Goal: Information Seeking & Learning: Learn about a topic

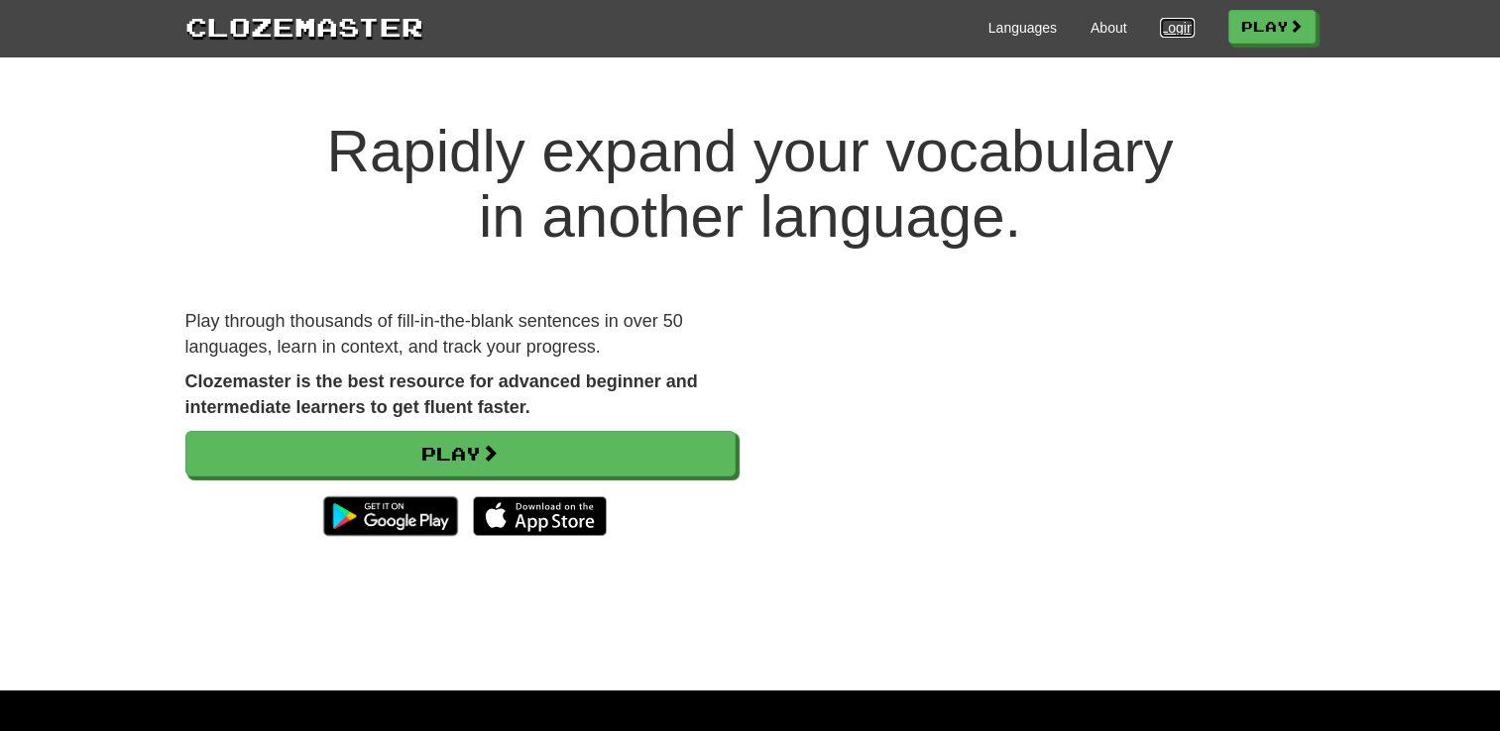
click at [1165, 26] on link "Login" at bounding box center [1177, 28] width 34 height 20
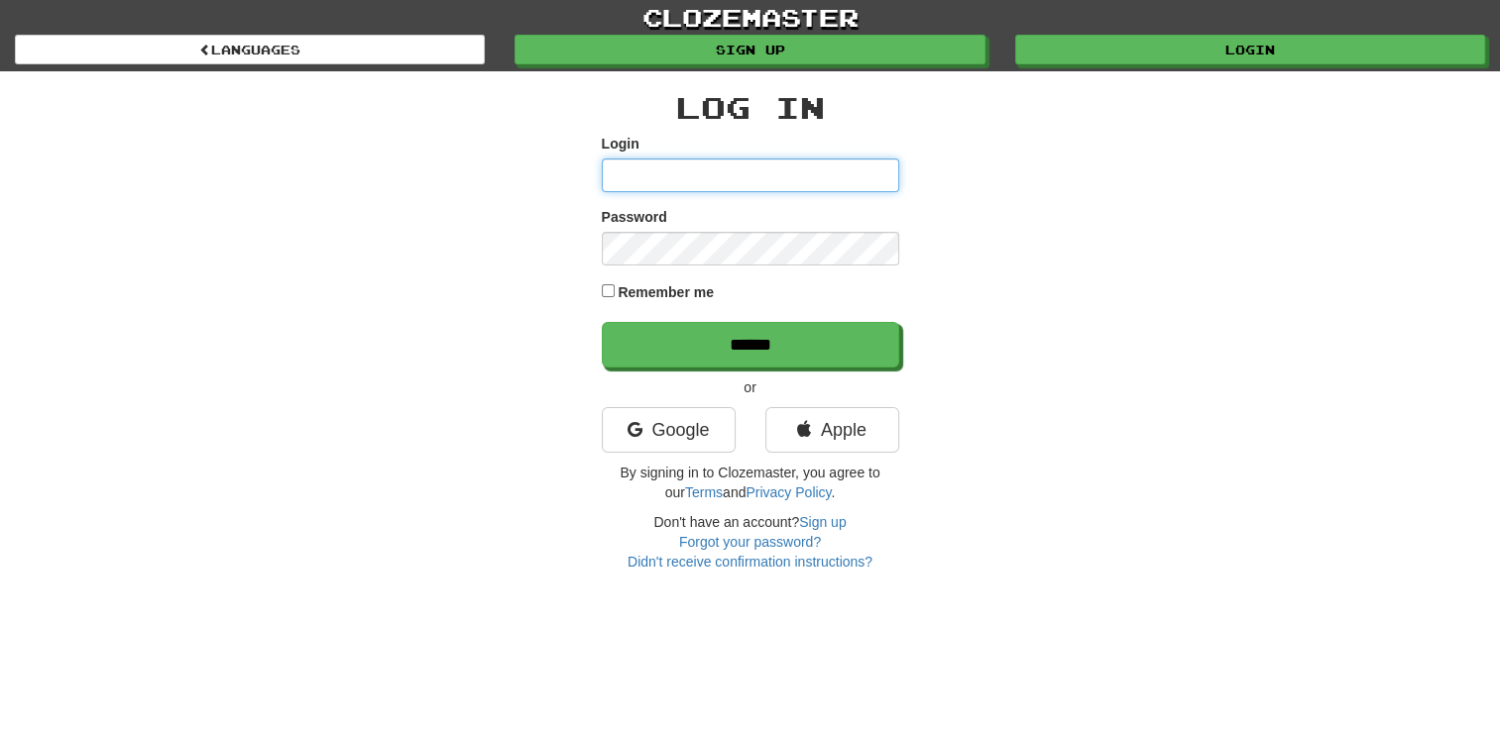
type input "**********"
click at [1165, 26] on link "clozemaster" at bounding box center [750, 17] width 1500 height 35
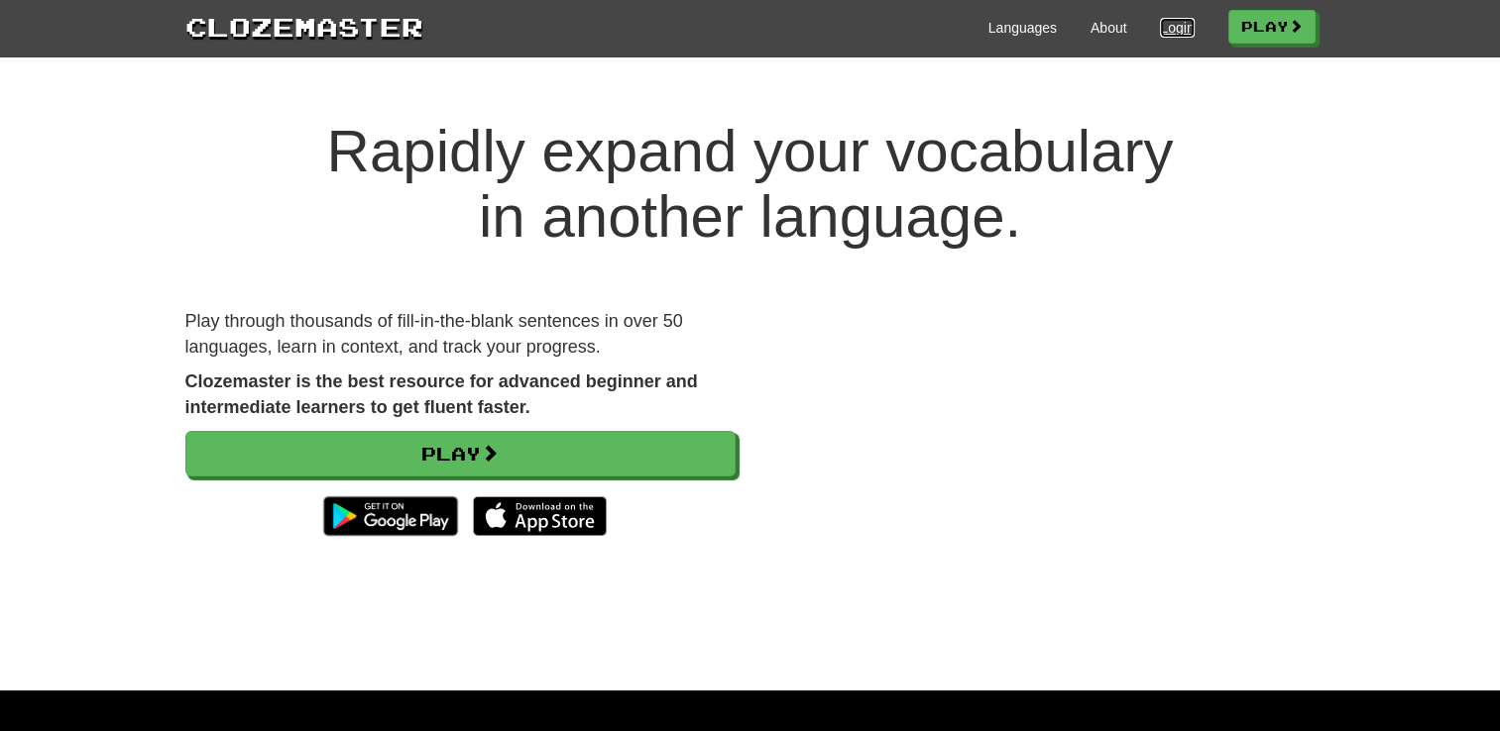
click at [1170, 33] on link "Login" at bounding box center [1177, 28] width 34 height 20
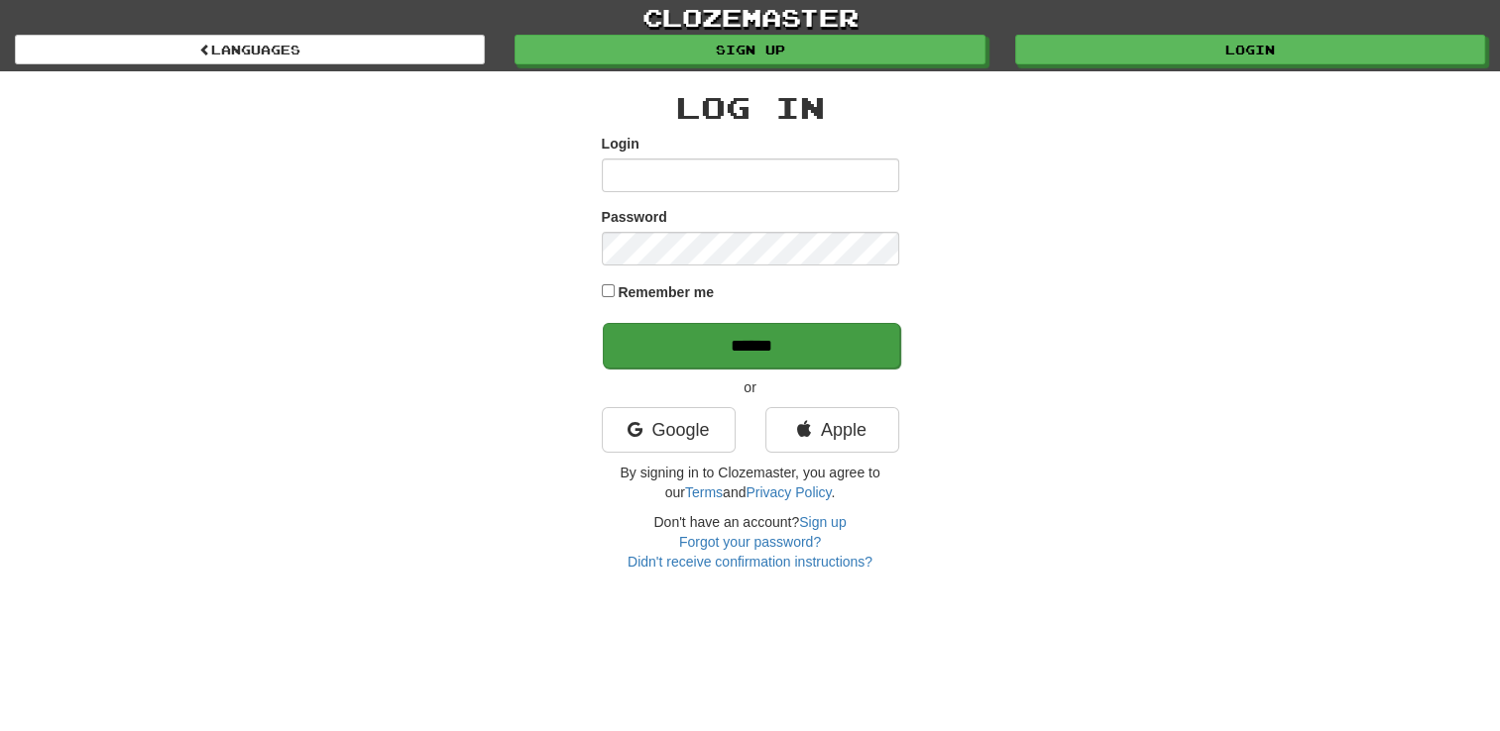
type input "**********"
click at [673, 346] on input "******" at bounding box center [751, 346] width 297 height 46
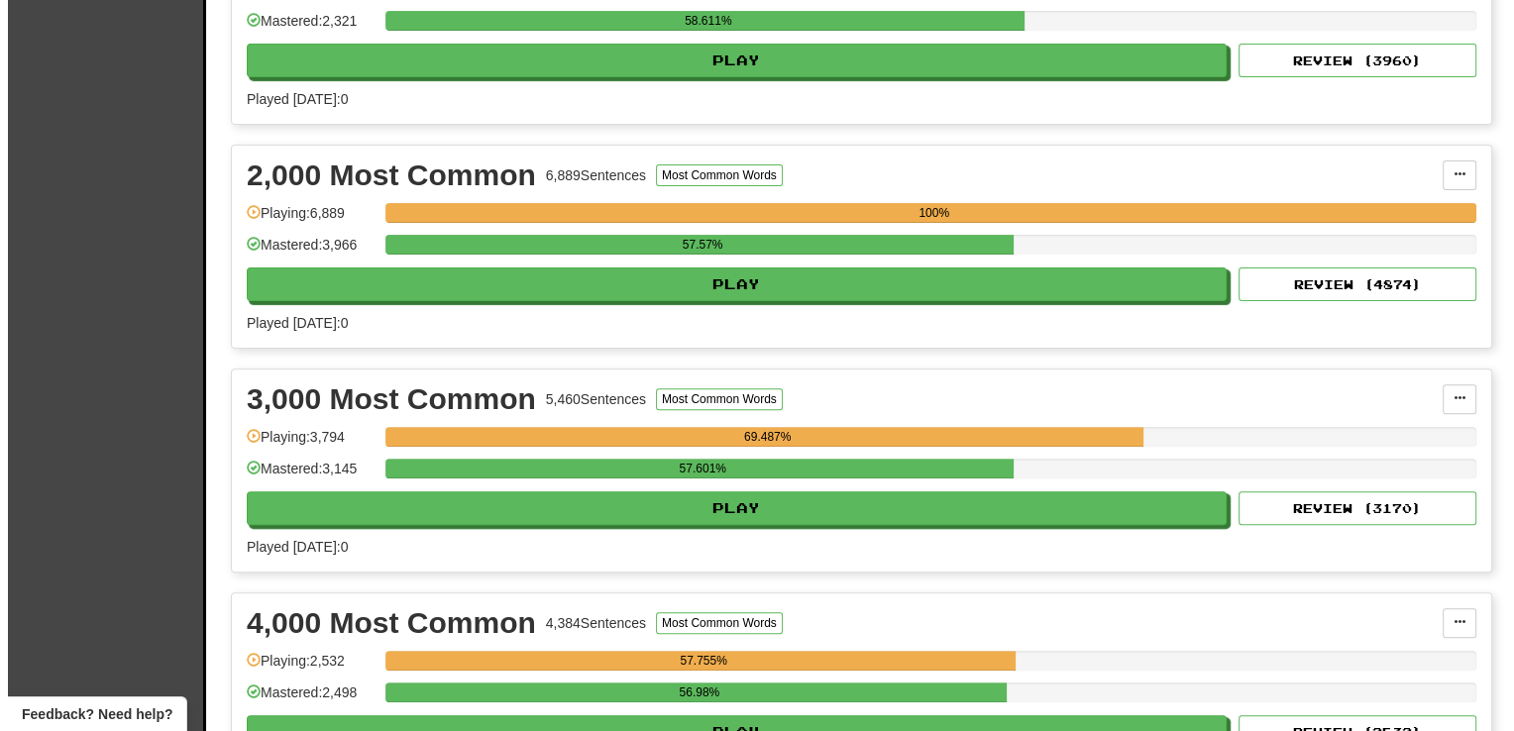
scroll to position [639, 0]
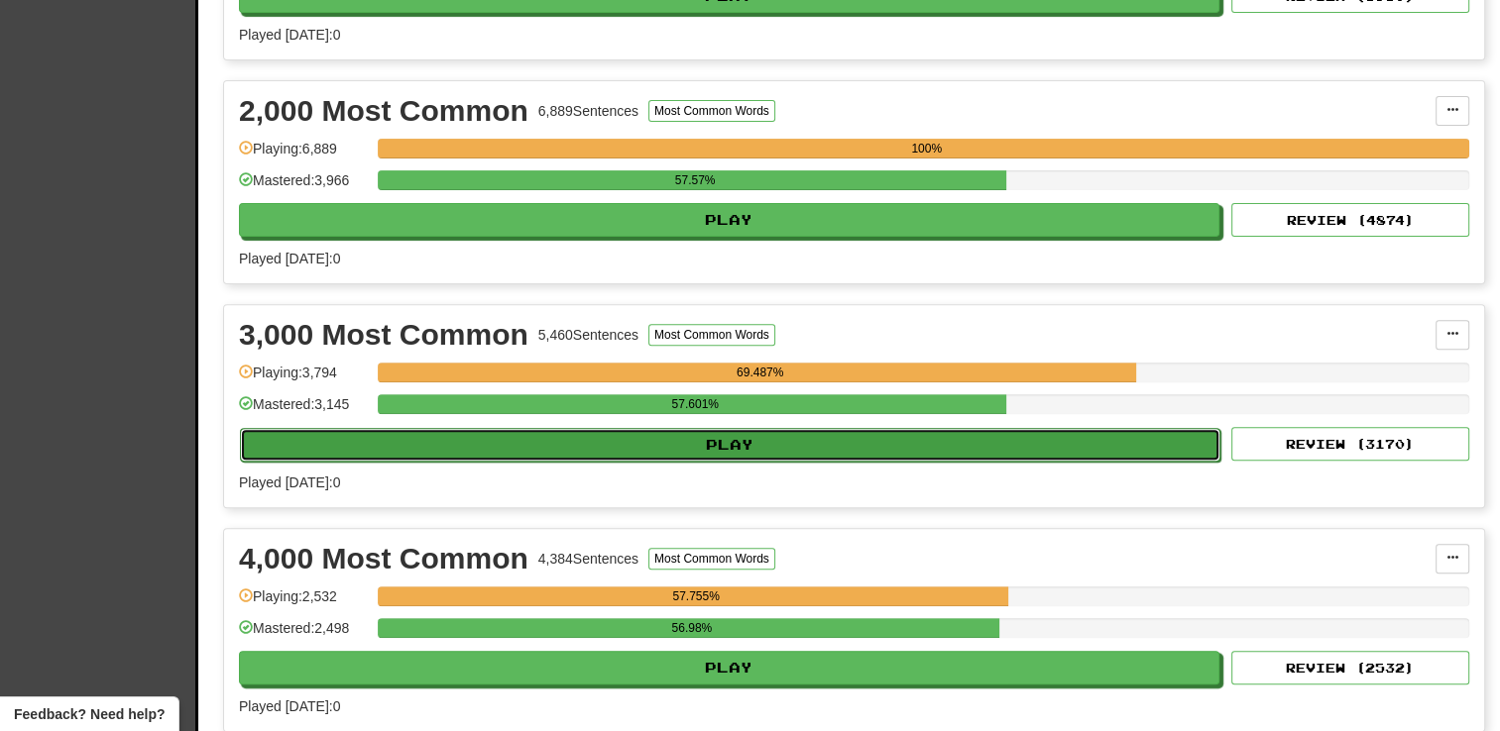
click at [760, 447] on button "Play" at bounding box center [730, 445] width 980 height 34
select select "**"
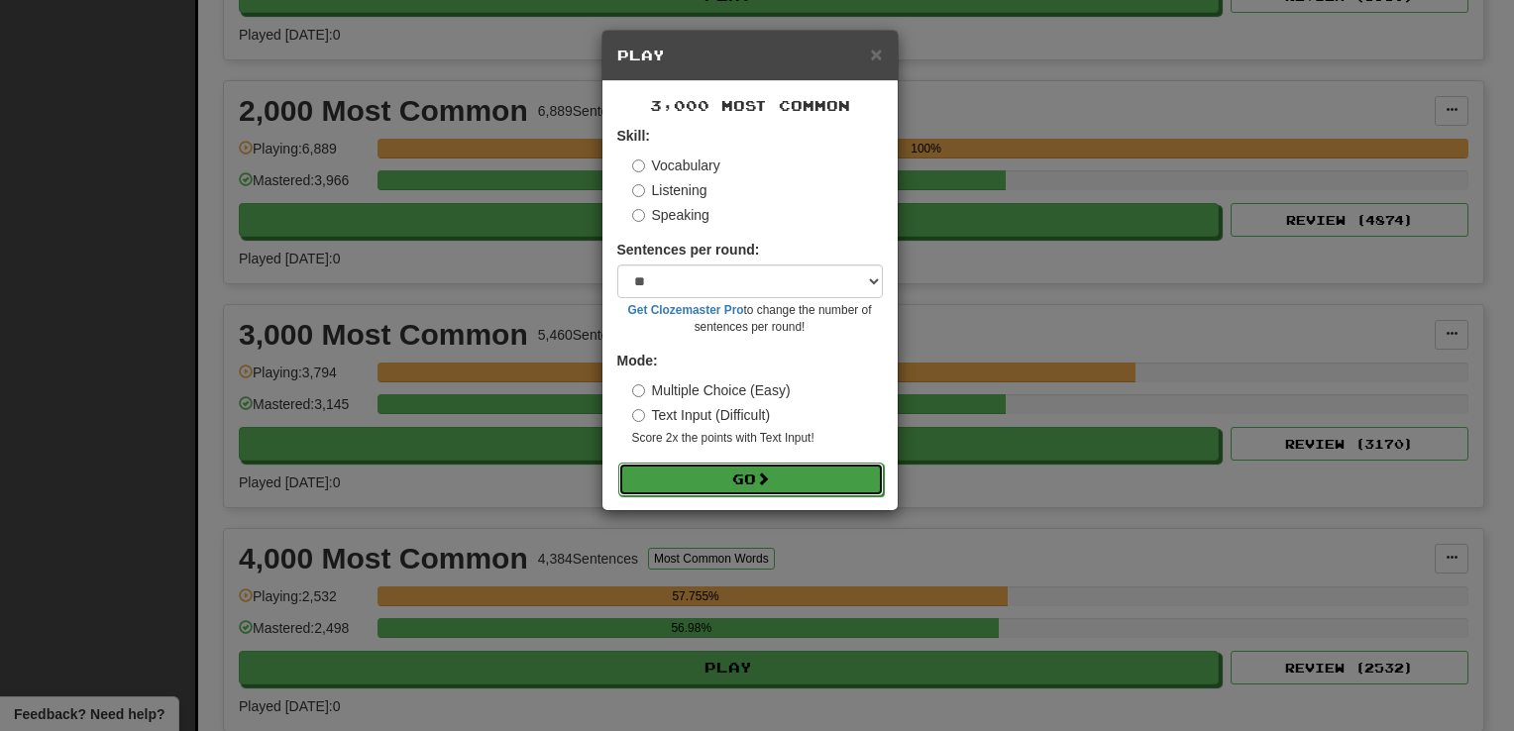
click at [738, 486] on button "Go" at bounding box center [751, 480] width 266 height 34
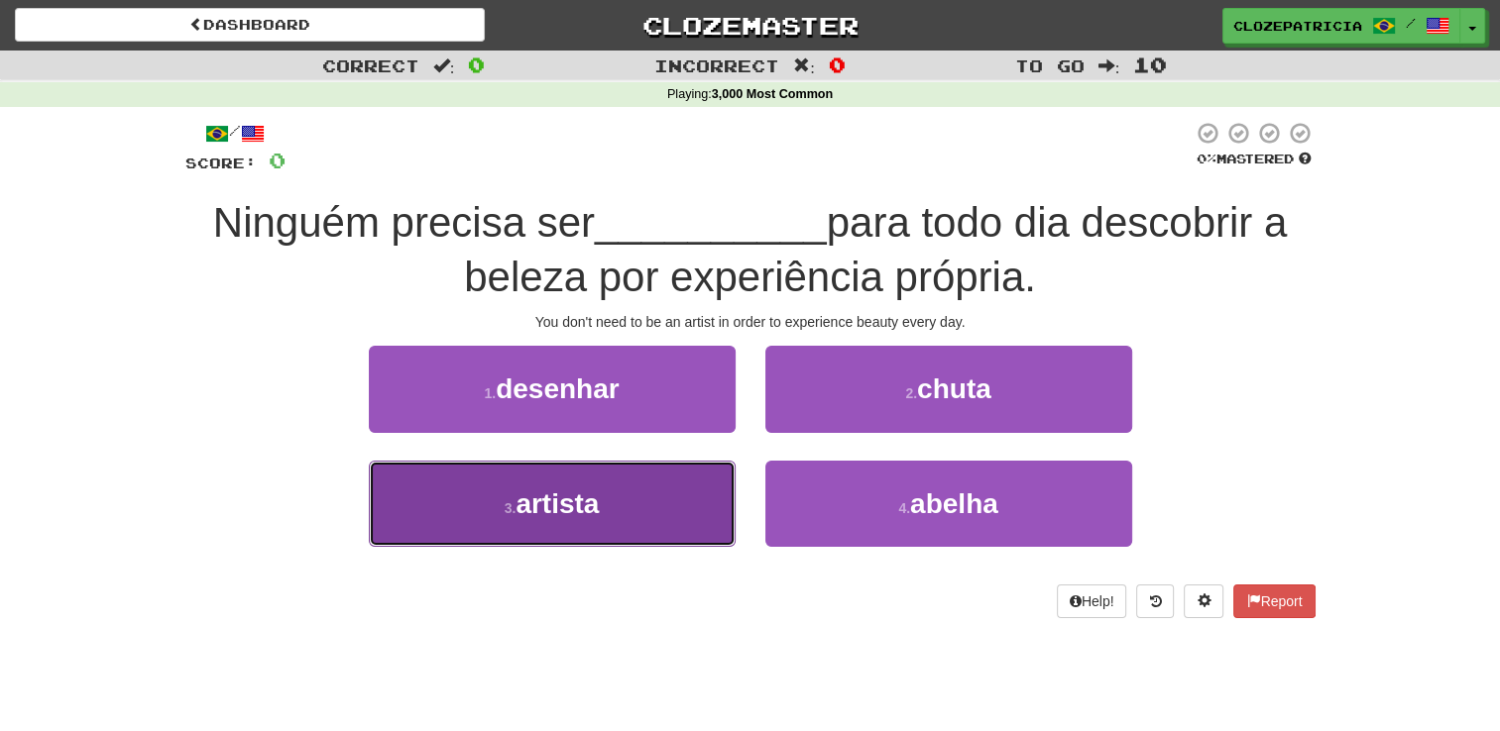
click at [662, 494] on button "3 . artista" at bounding box center [552, 504] width 367 height 86
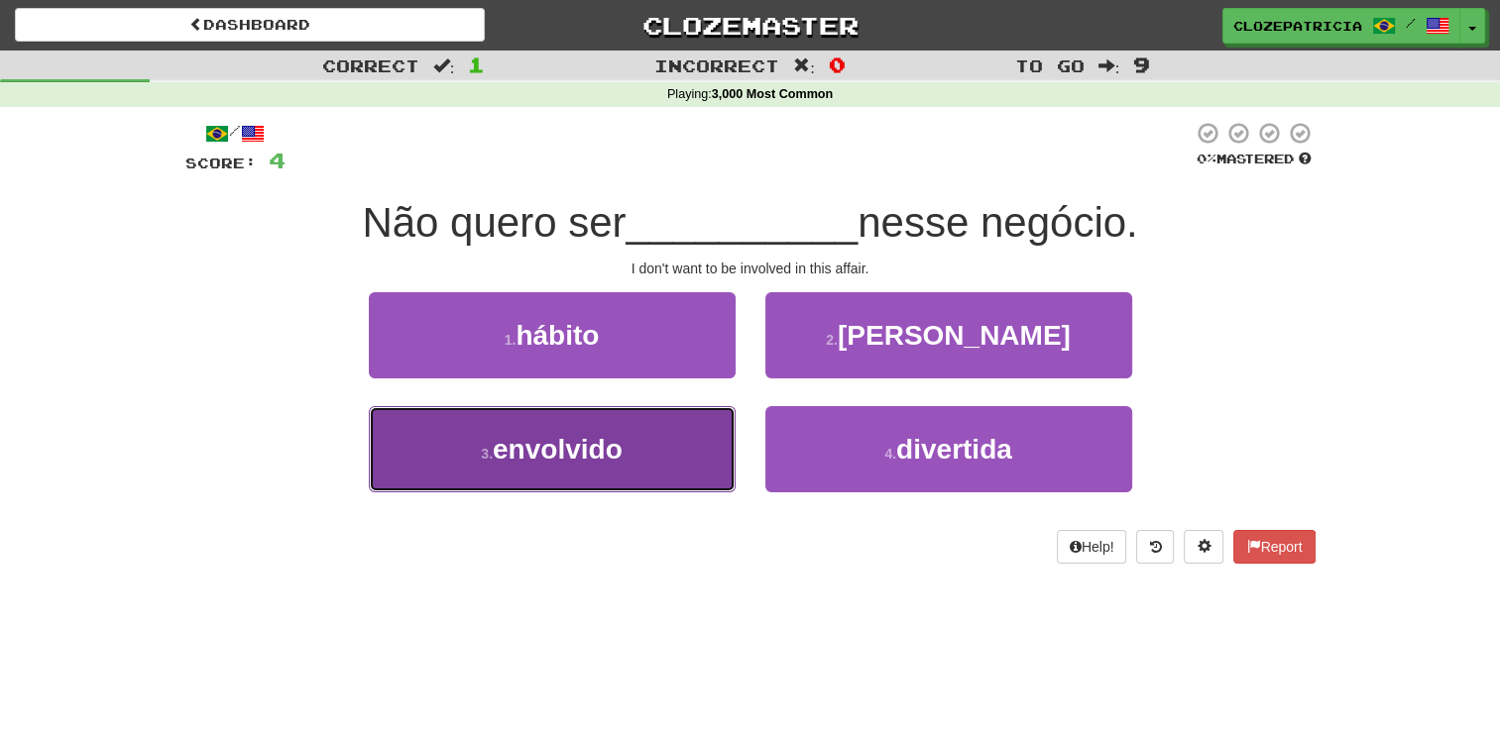
click at [604, 446] on span "envolvido" at bounding box center [558, 449] width 130 height 31
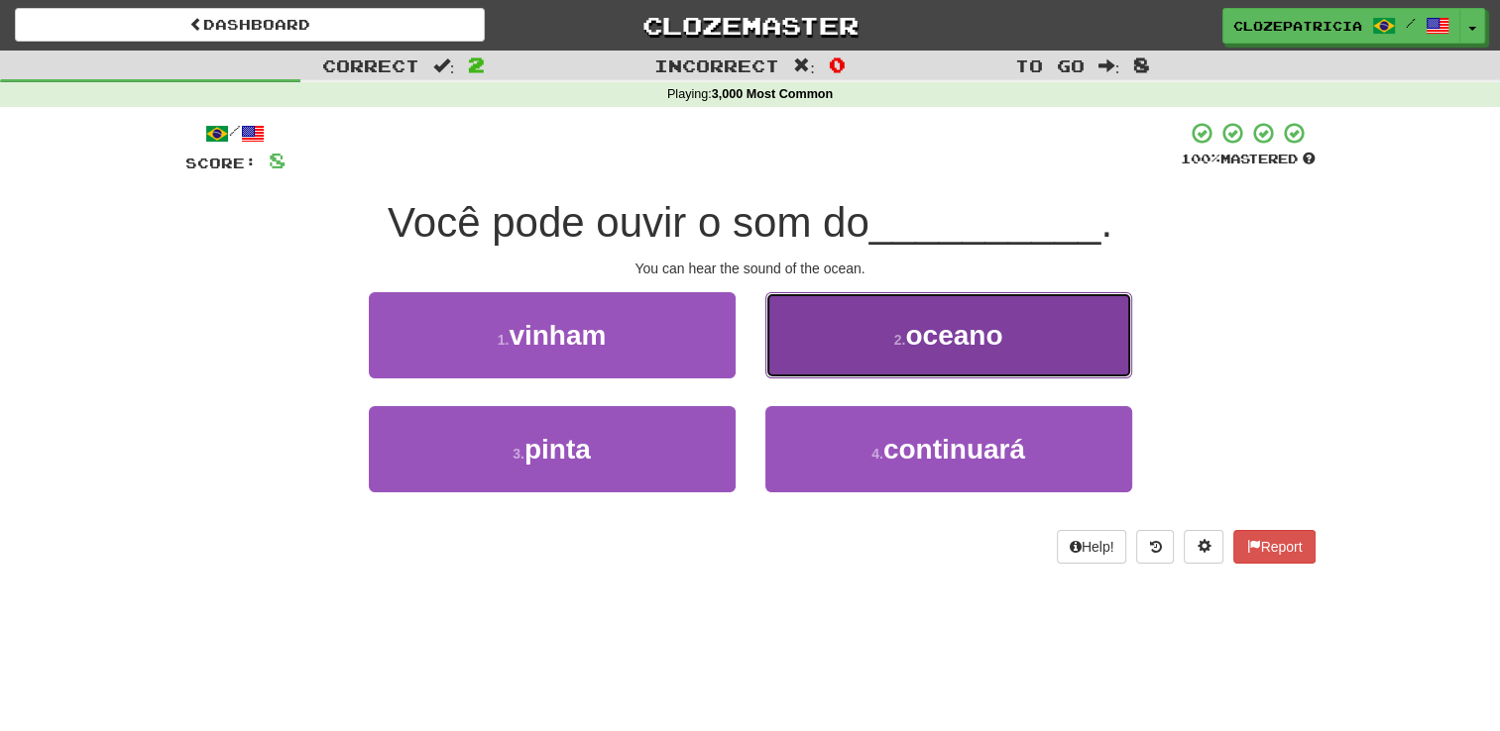
click at [880, 328] on button "2 . oceano" at bounding box center [948, 335] width 367 height 86
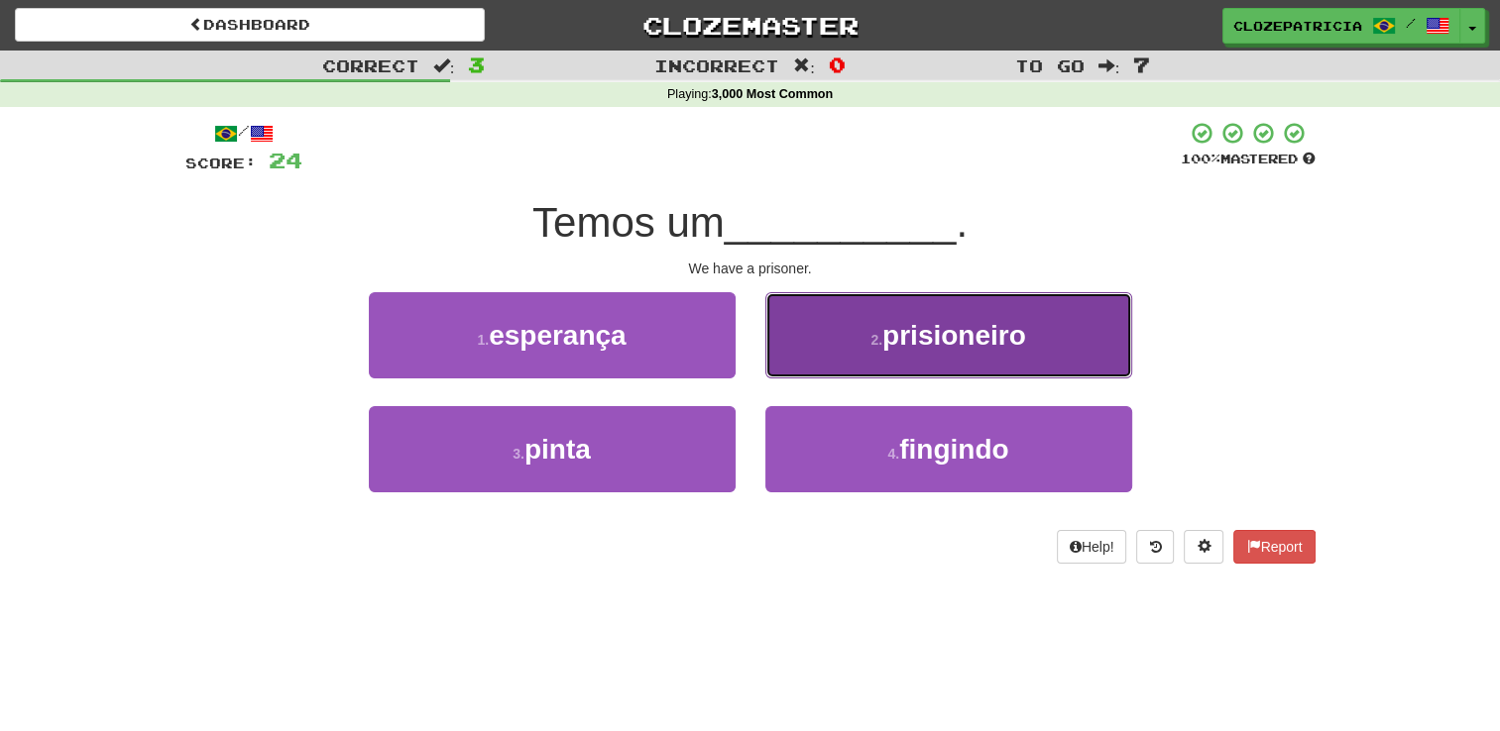
click at [837, 335] on button "2 . prisioneiro" at bounding box center [948, 335] width 367 height 86
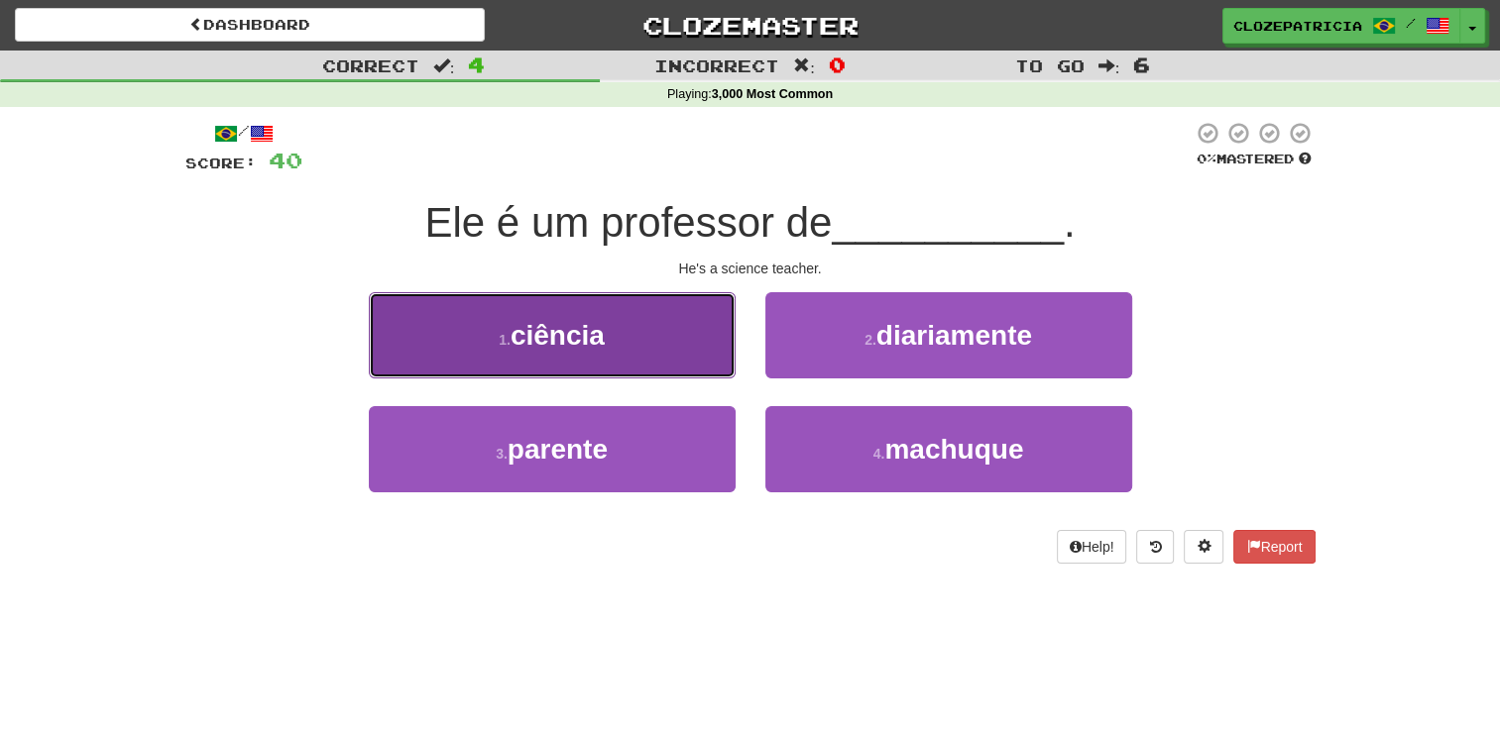
click at [651, 342] on button "1 . ciência" at bounding box center [552, 335] width 367 height 86
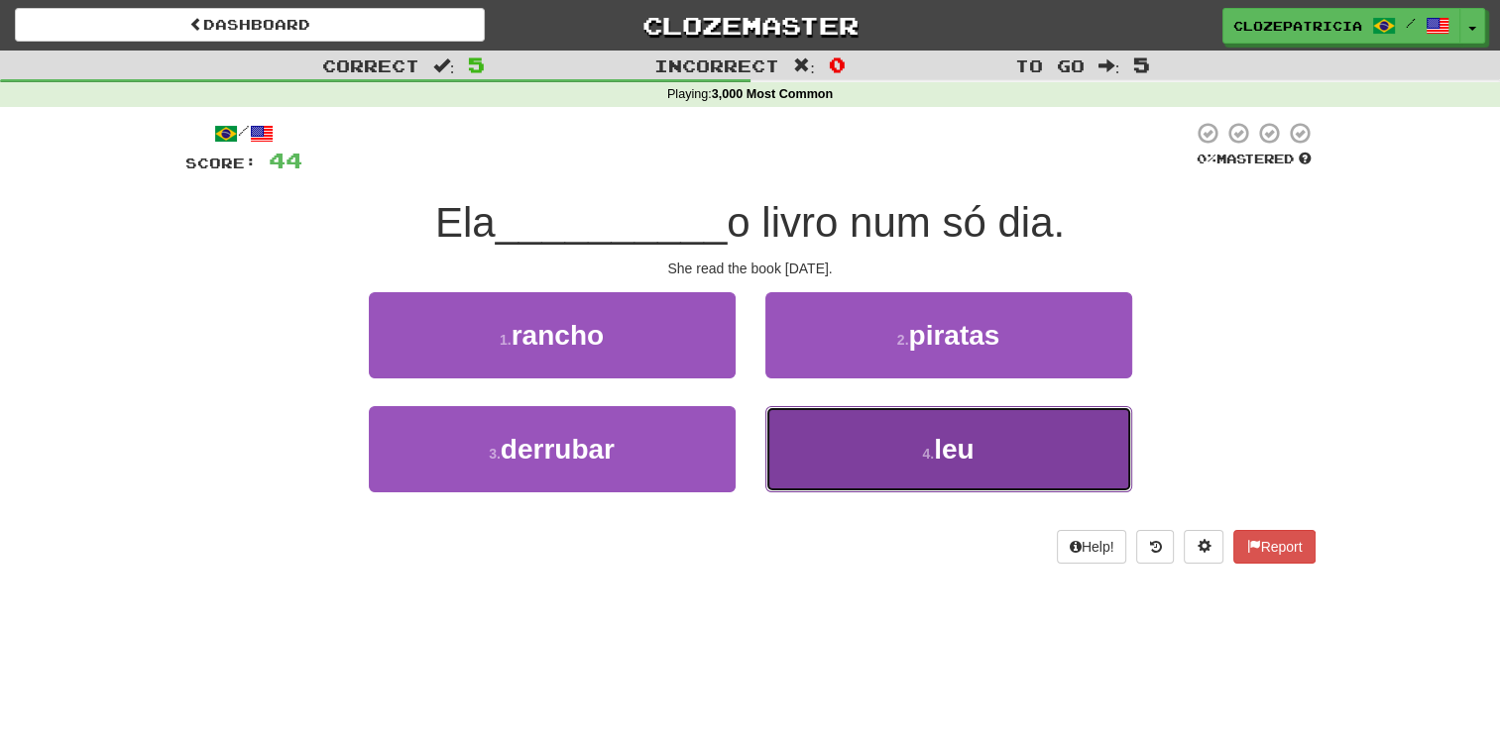
click at [888, 466] on button "4 . leu" at bounding box center [948, 449] width 367 height 86
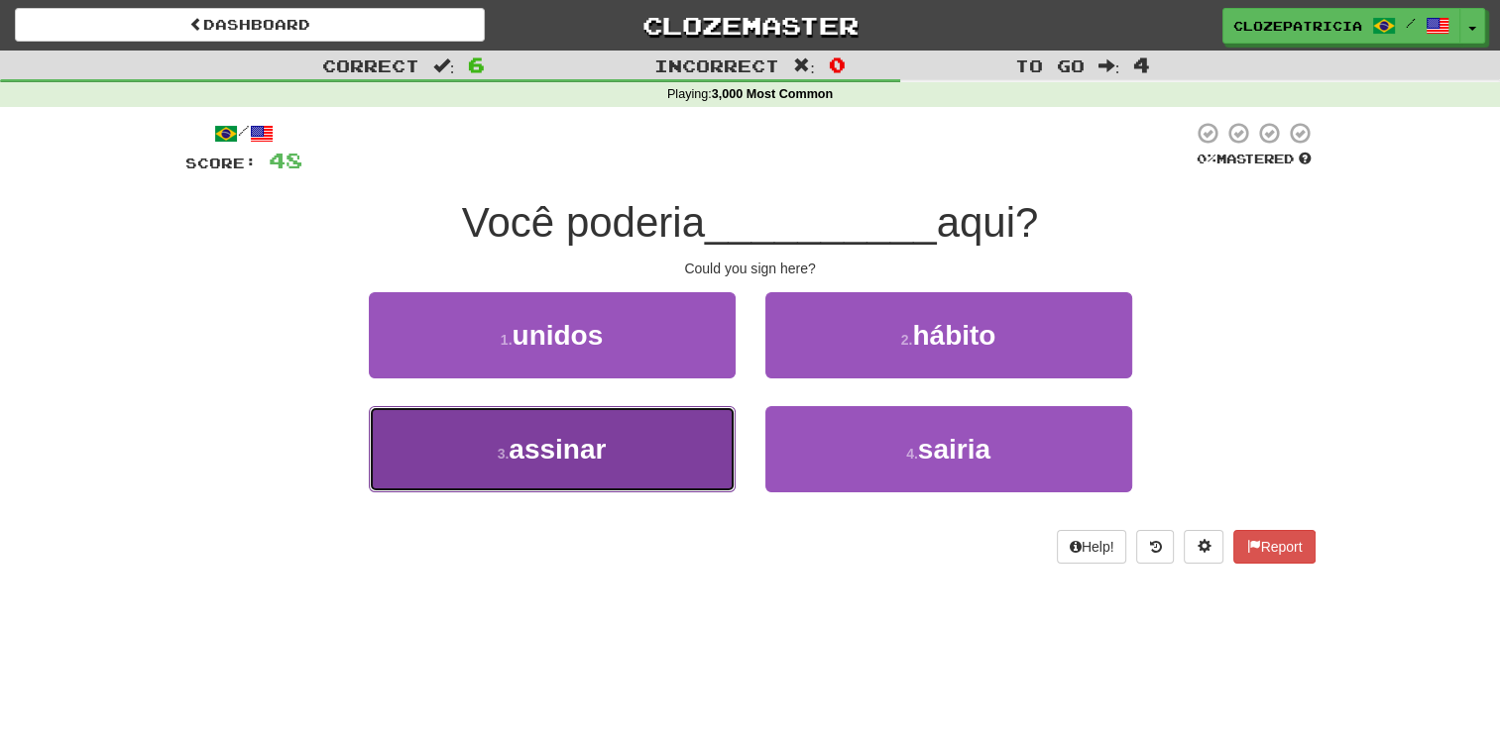
click at [612, 446] on button "3 . assinar" at bounding box center [552, 449] width 367 height 86
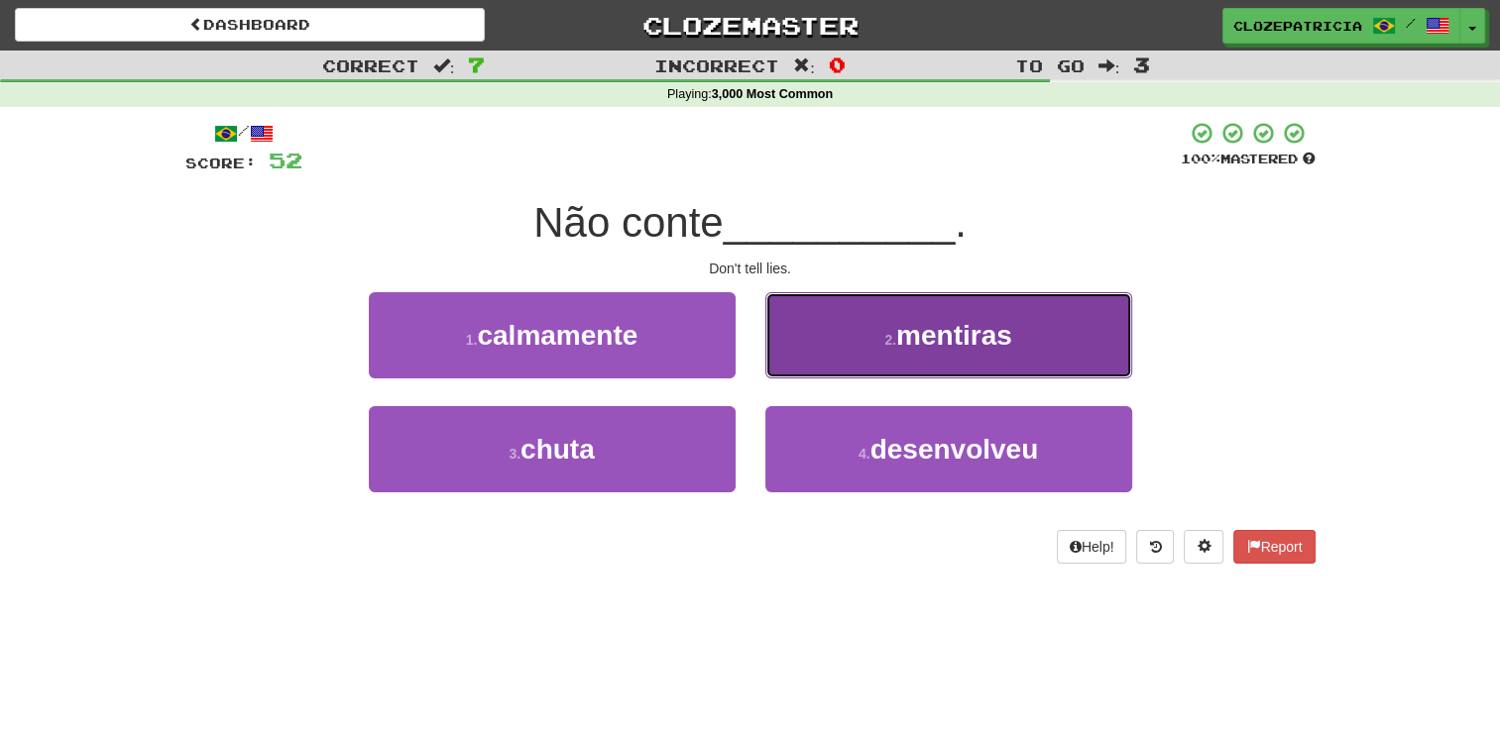
click at [876, 335] on button "2 . mentiras" at bounding box center [948, 335] width 367 height 86
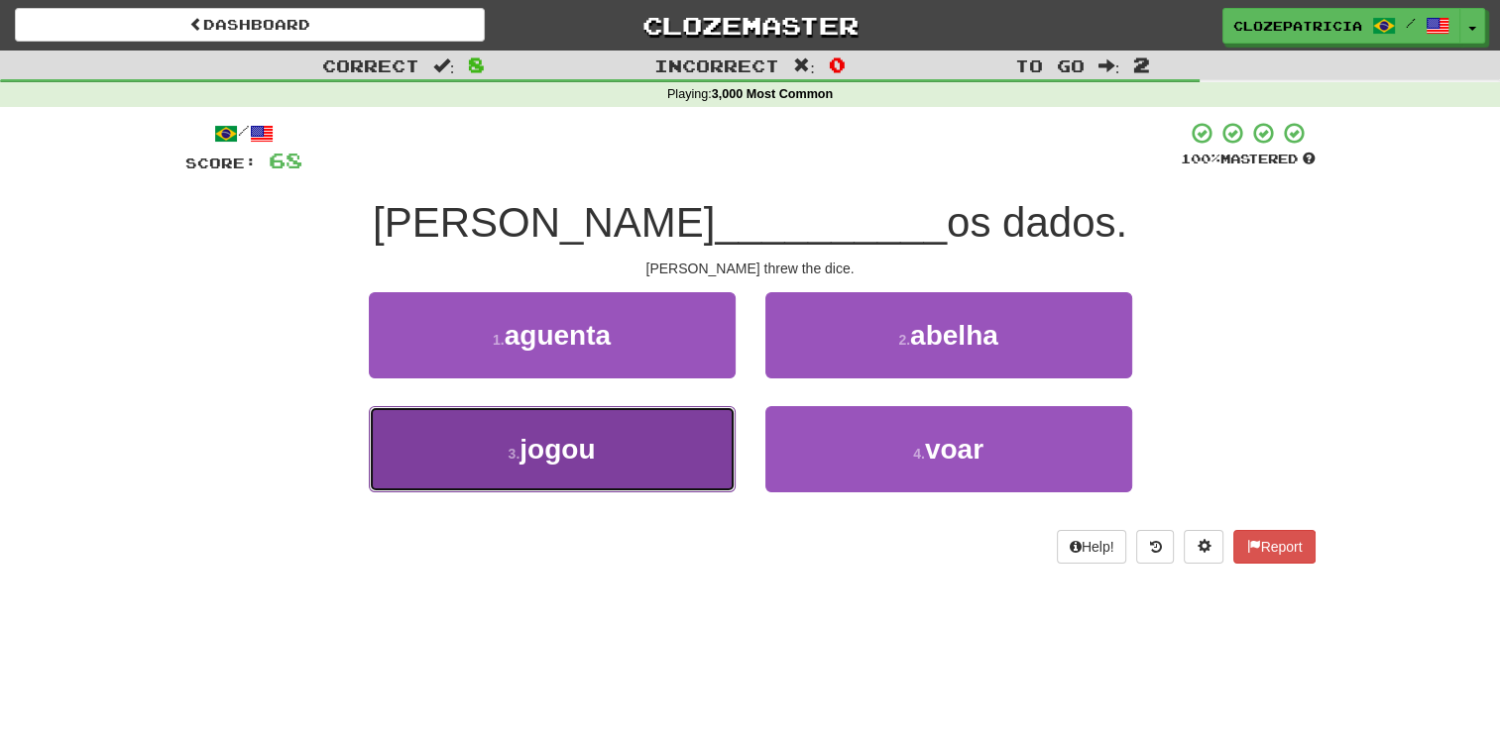
click at [635, 449] on button "3 . jogou" at bounding box center [552, 449] width 367 height 86
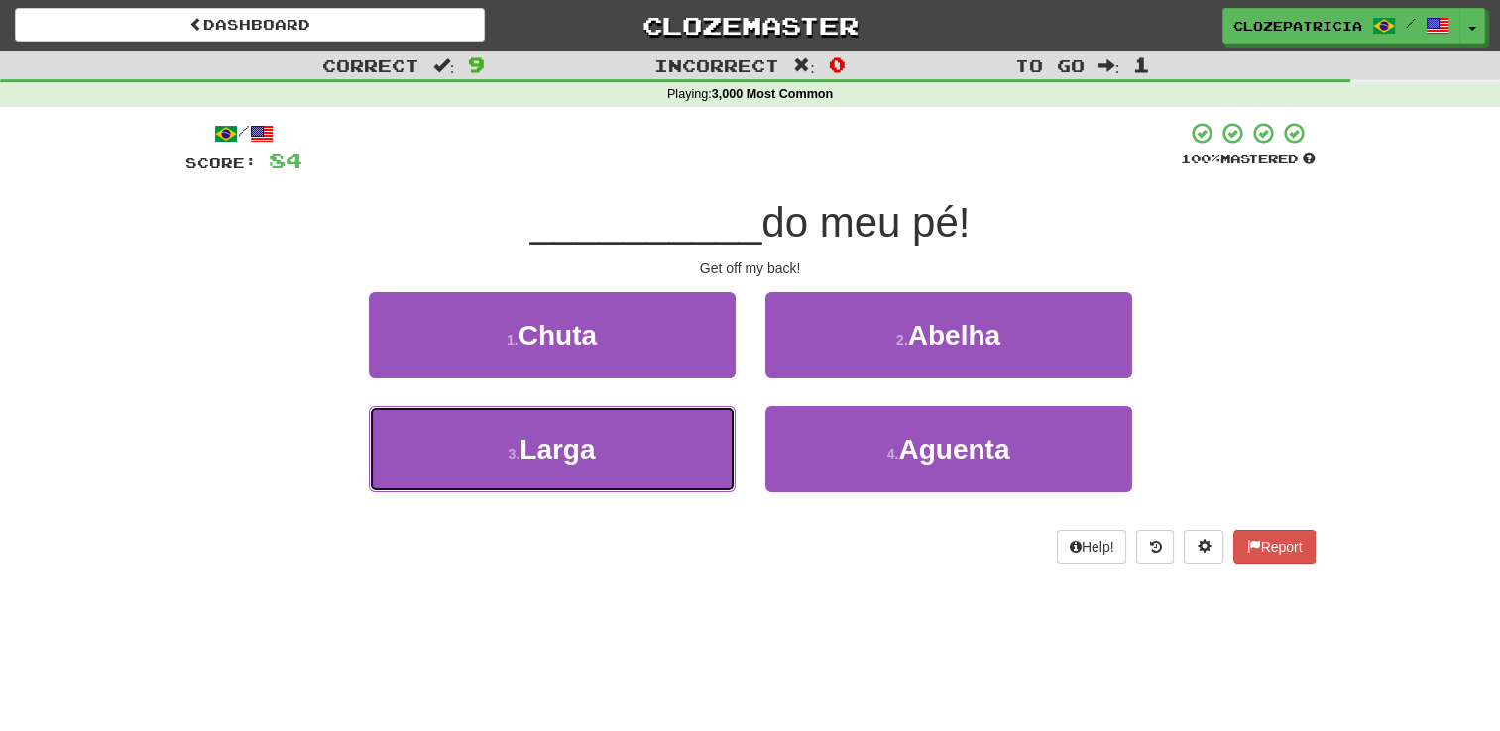
click at [635, 449] on button "3 . Larga" at bounding box center [552, 449] width 367 height 86
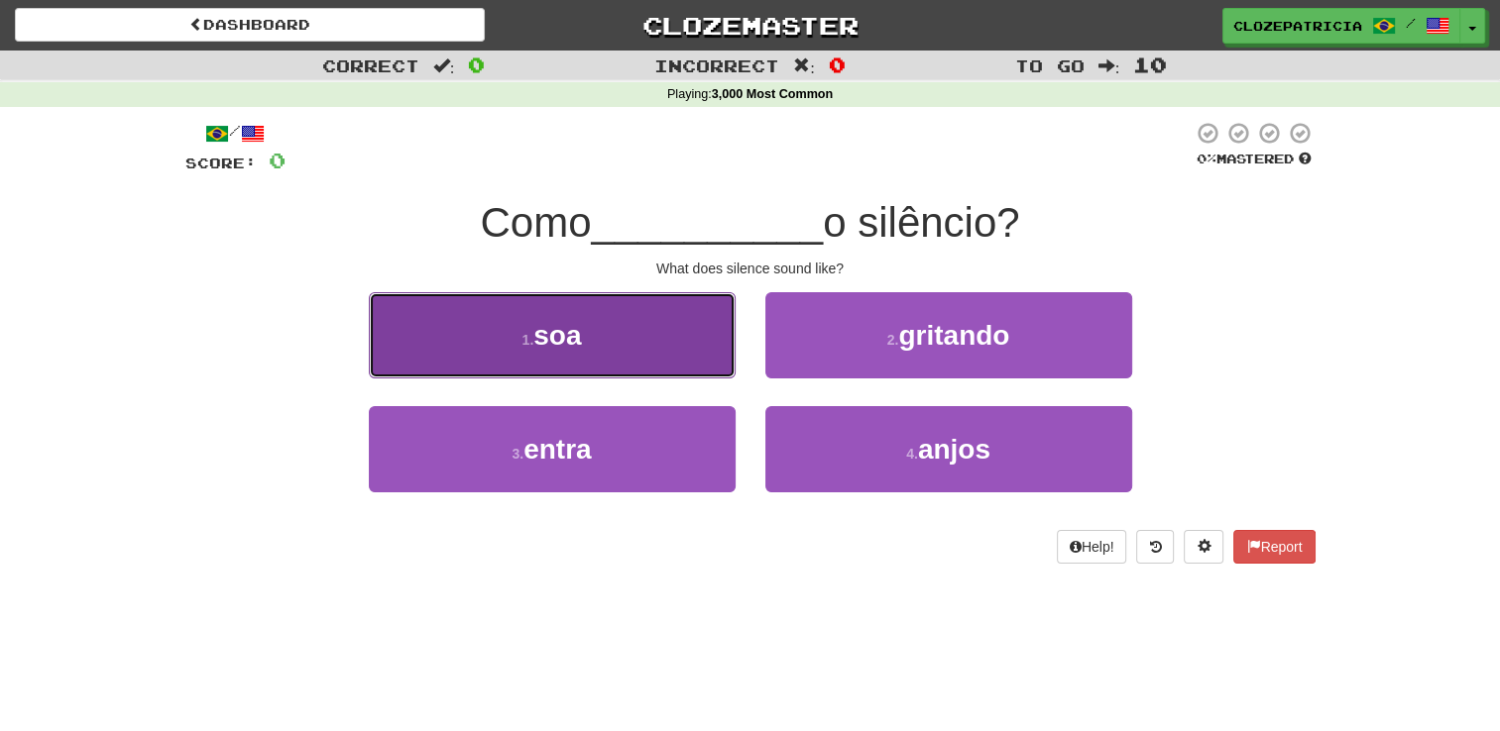
click at [633, 327] on button "1 . soa" at bounding box center [552, 335] width 367 height 86
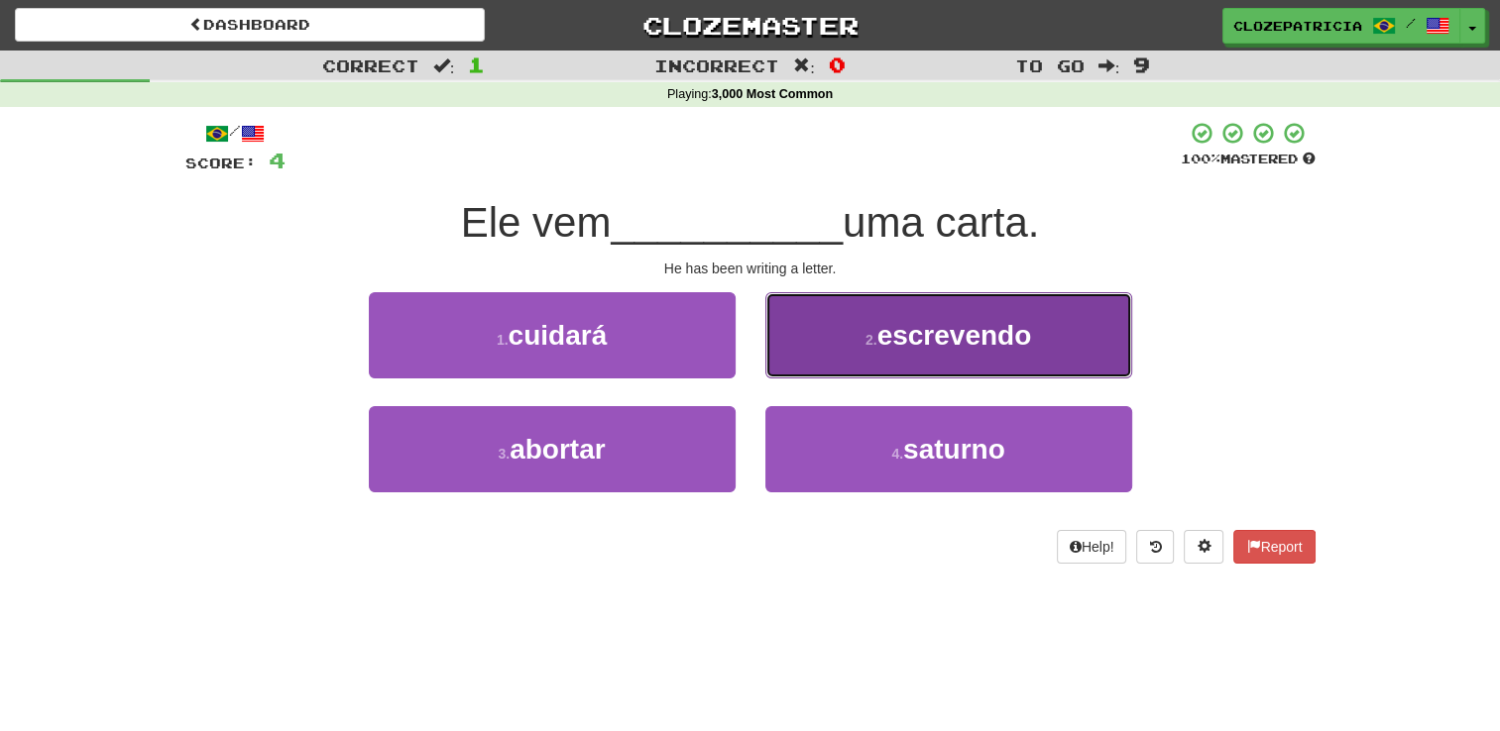
click at [949, 343] on span "escrevendo" at bounding box center [954, 335] width 155 height 31
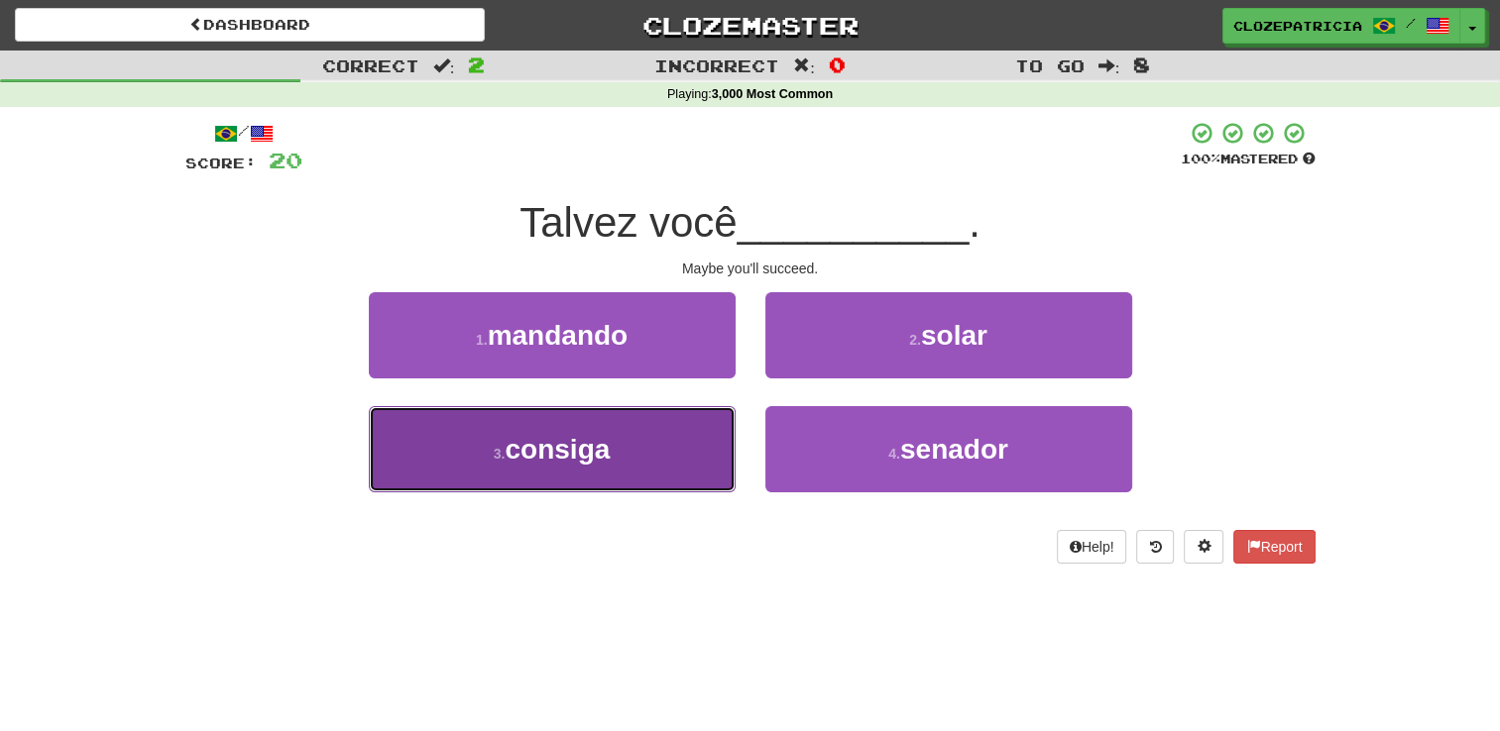
click at [598, 460] on span "consiga" at bounding box center [557, 449] width 105 height 31
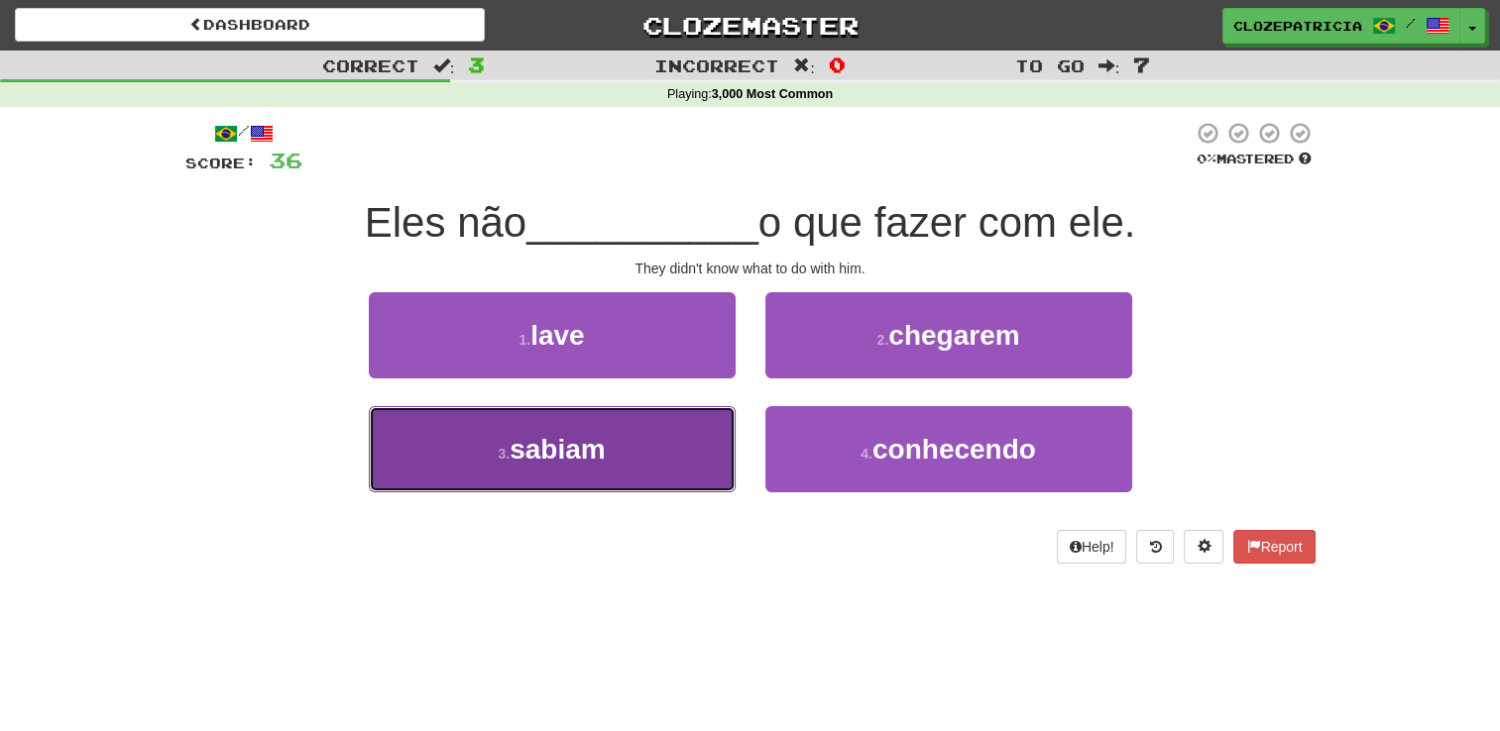
click at [637, 427] on button "3 . sabiam" at bounding box center [552, 449] width 367 height 86
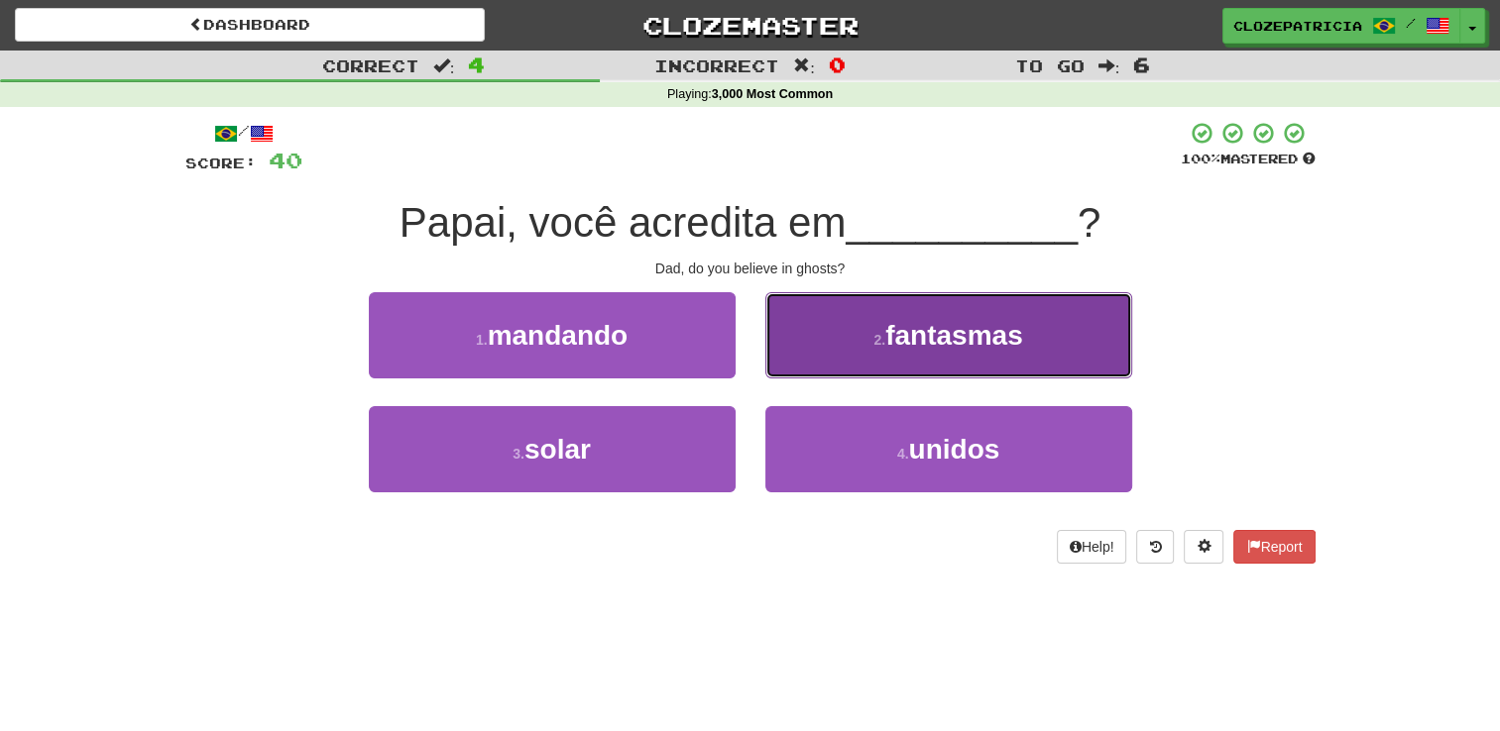
click at [872, 363] on button "2 . fantasmas" at bounding box center [948, 335] width 367 height 86
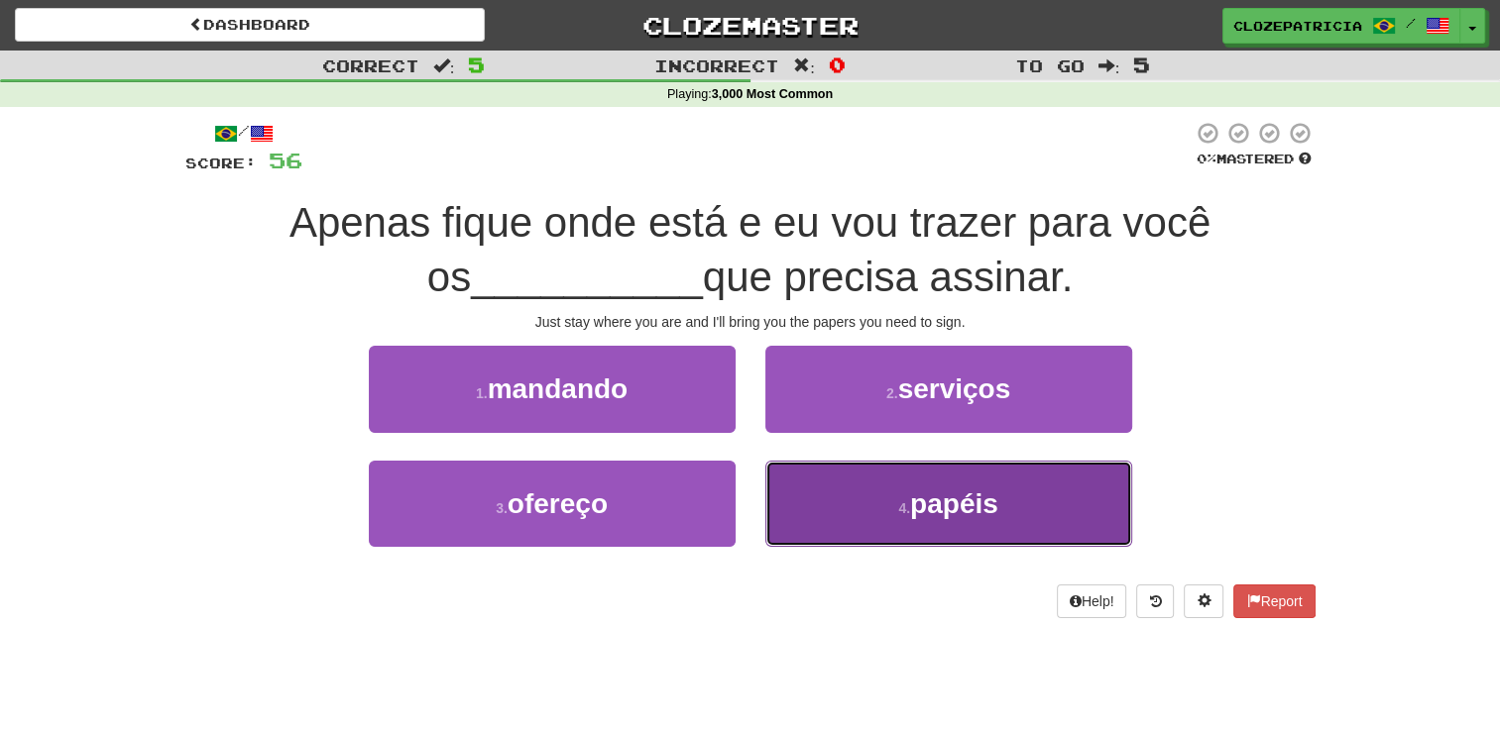
click at [848, 513] on button "4 . papéis" at bounding box center [948, 504] width 367 height 86
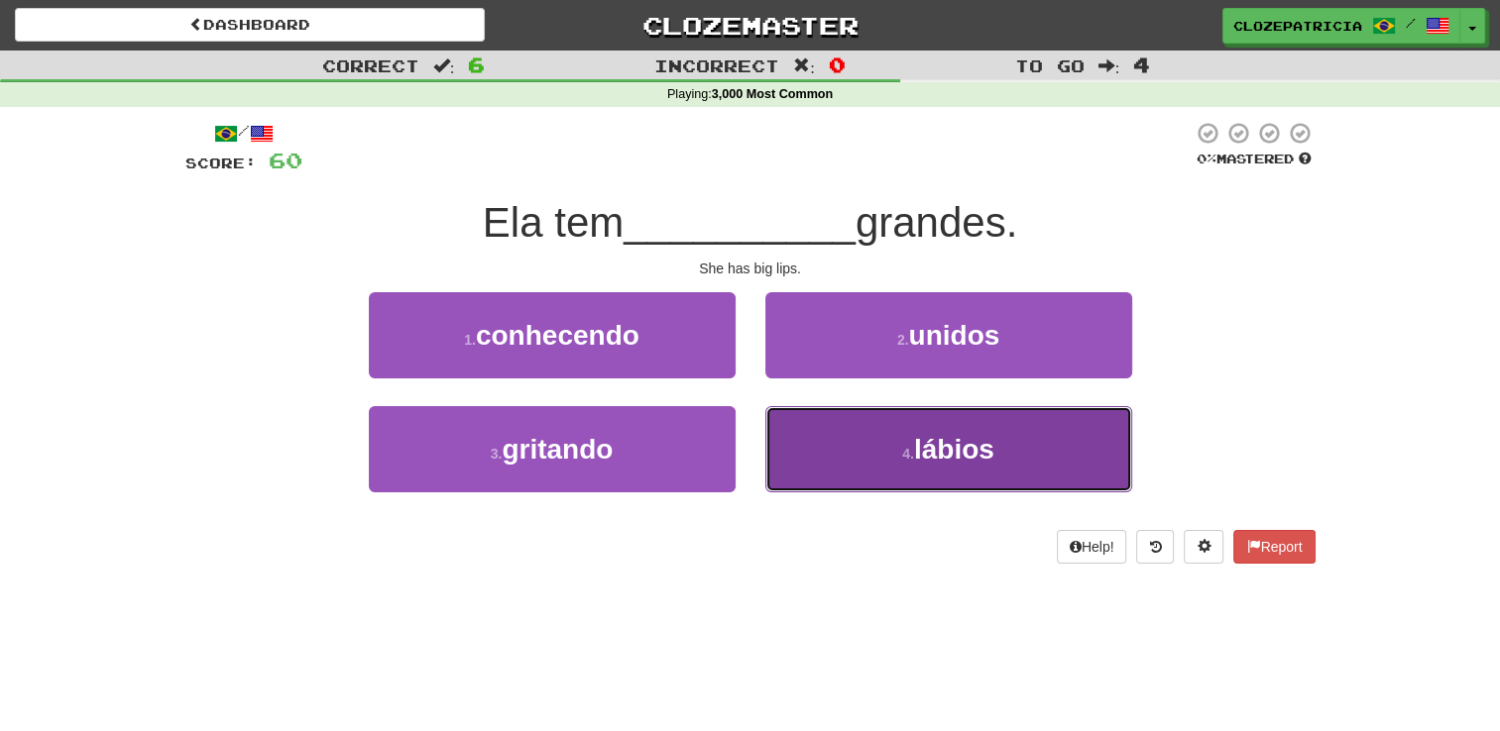
click at [872, 434] on button "4 . lábios" at bounding box center [948, 449] width 367 height 86
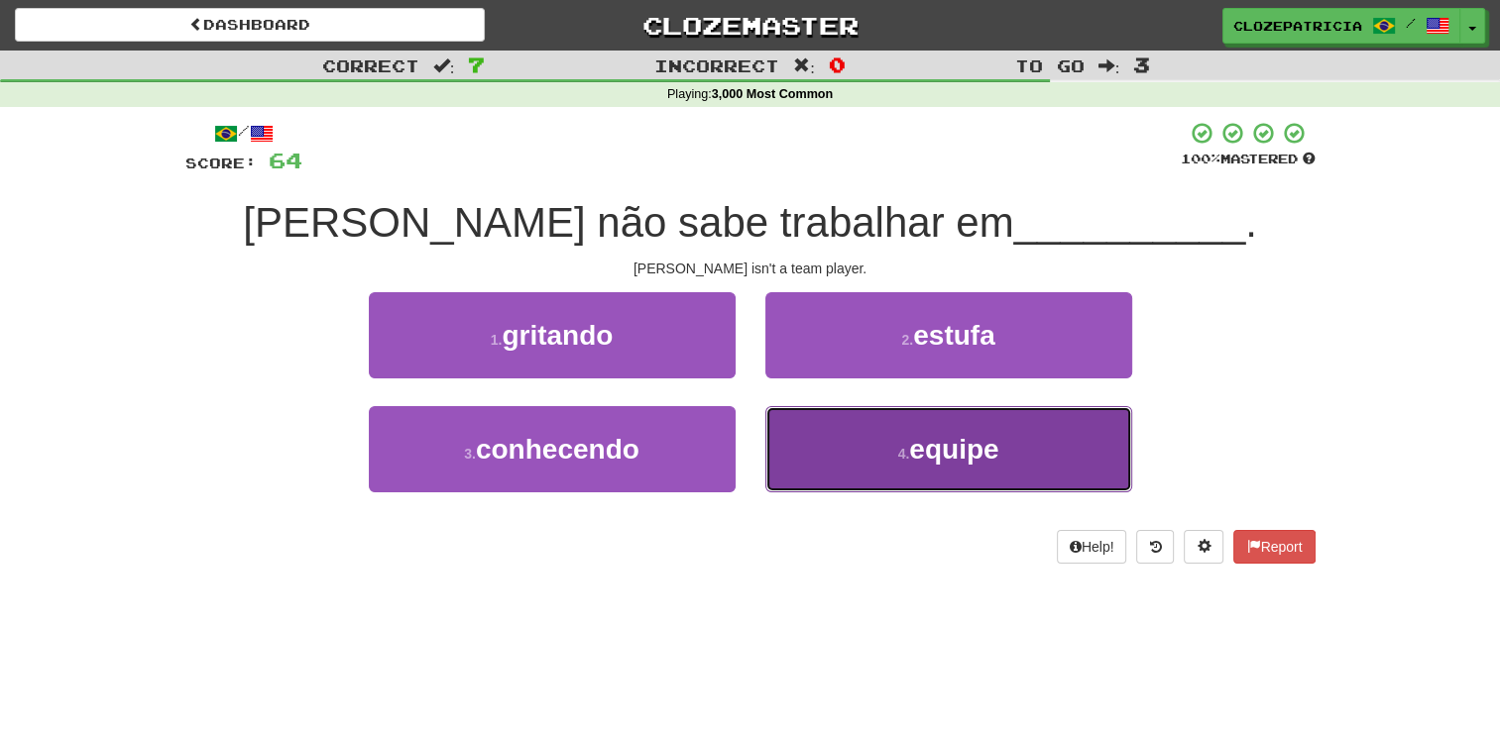
click at [860, 446] on button "4 . equipe" at bounding box center [948, 449] width 367 height 86
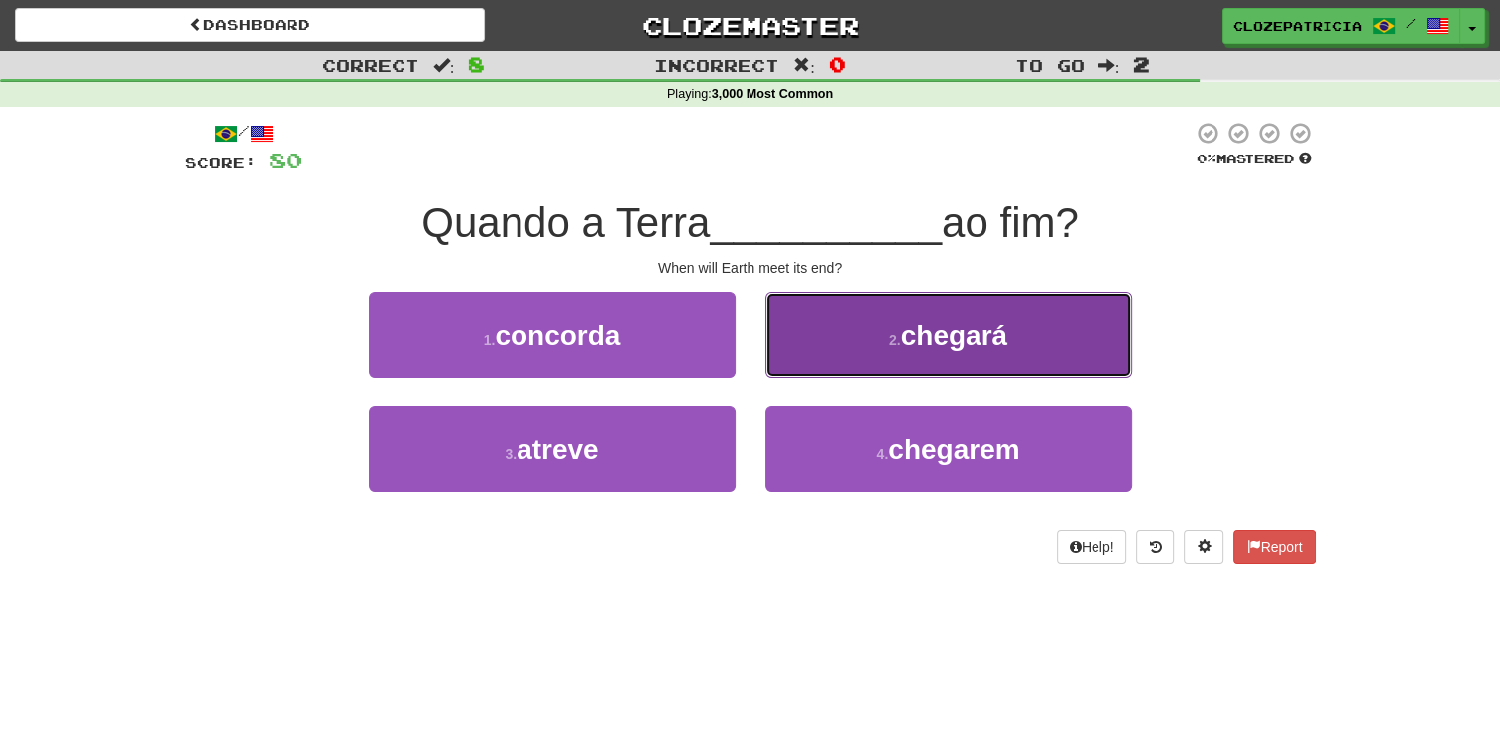
click at [865, 341] on button "2 . chegará" at bounding box center [948, 335] width 367 height 86
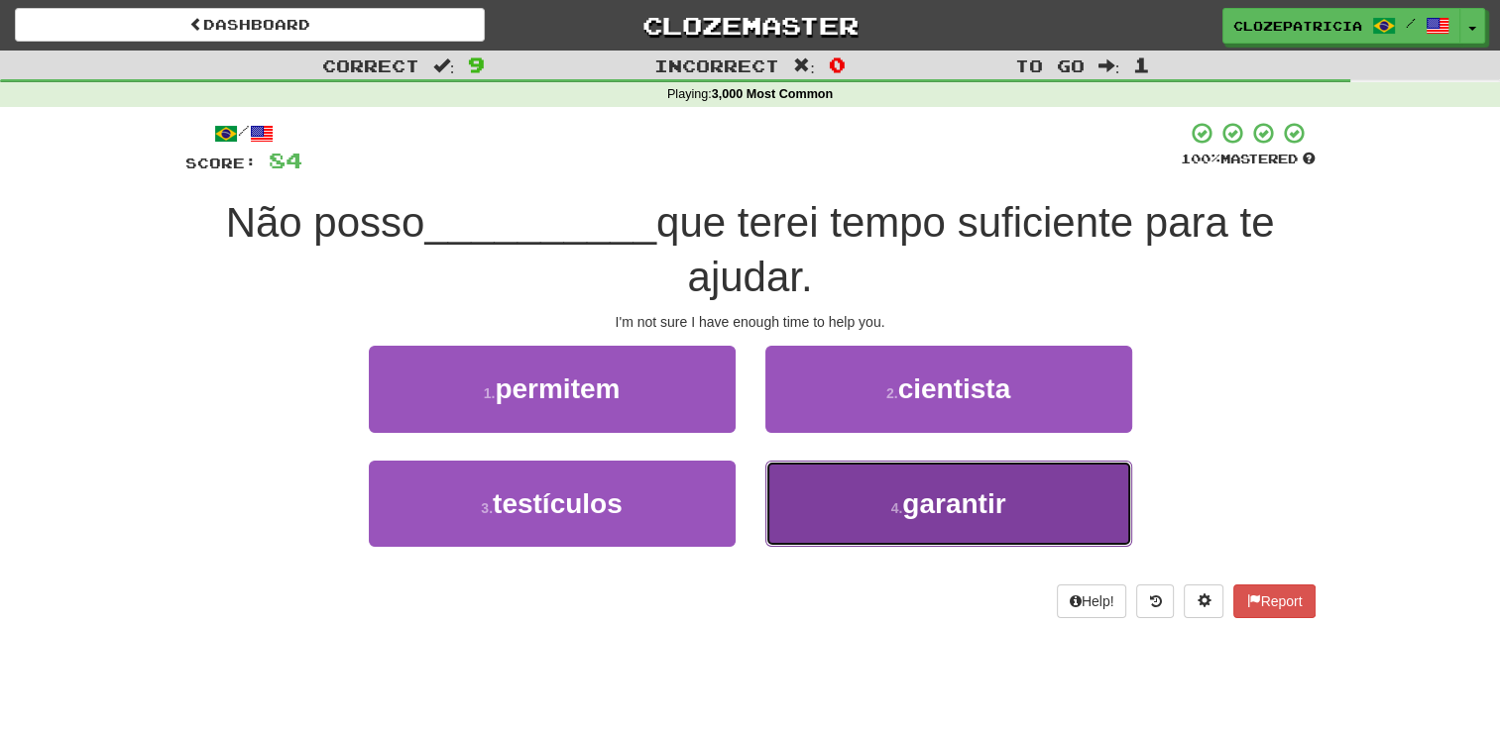
click at [880, 486] on button "4 . garantir" at bounding box center [948, 504] width 367 height 86
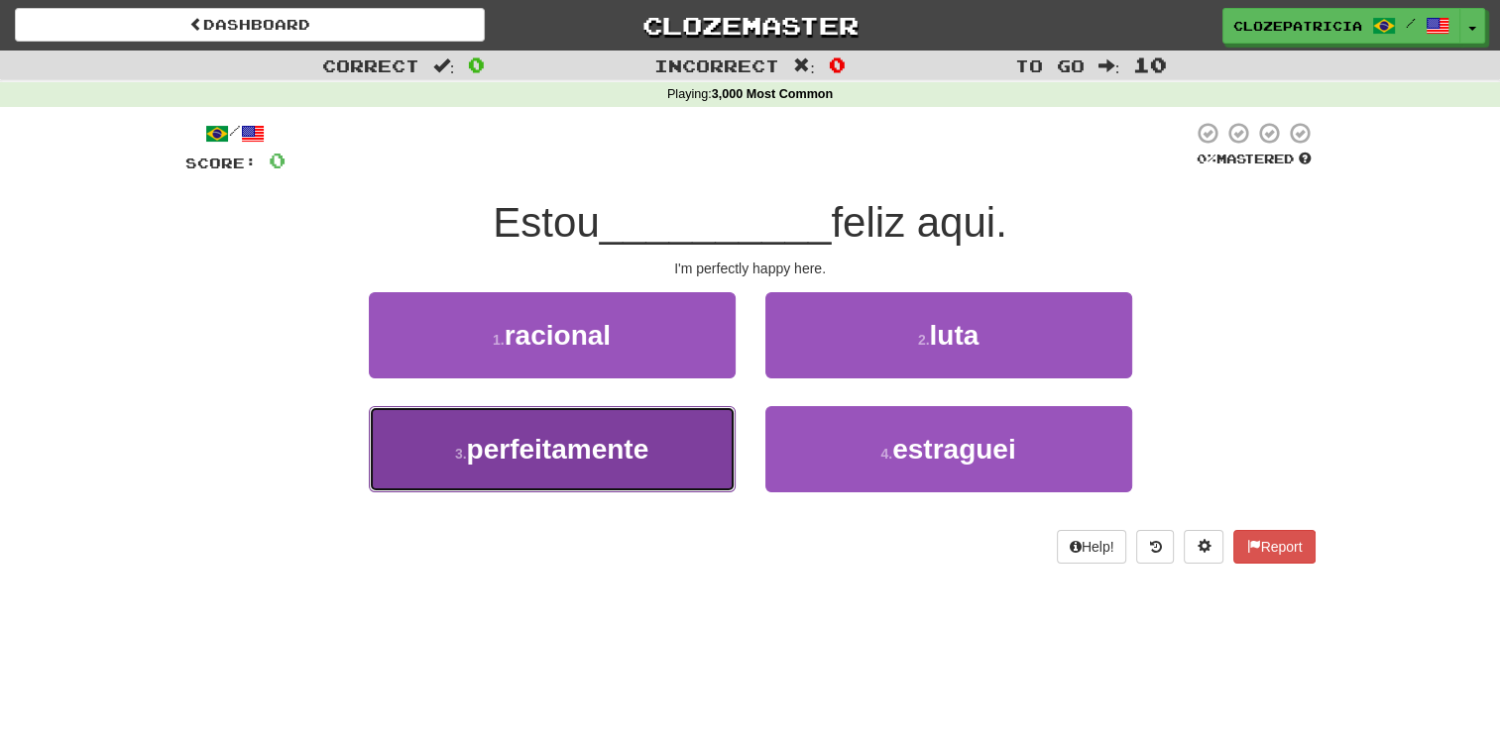
click at [641, 434] on span "perfeitamente" at bounding box center [558, 449] width 182 height 31
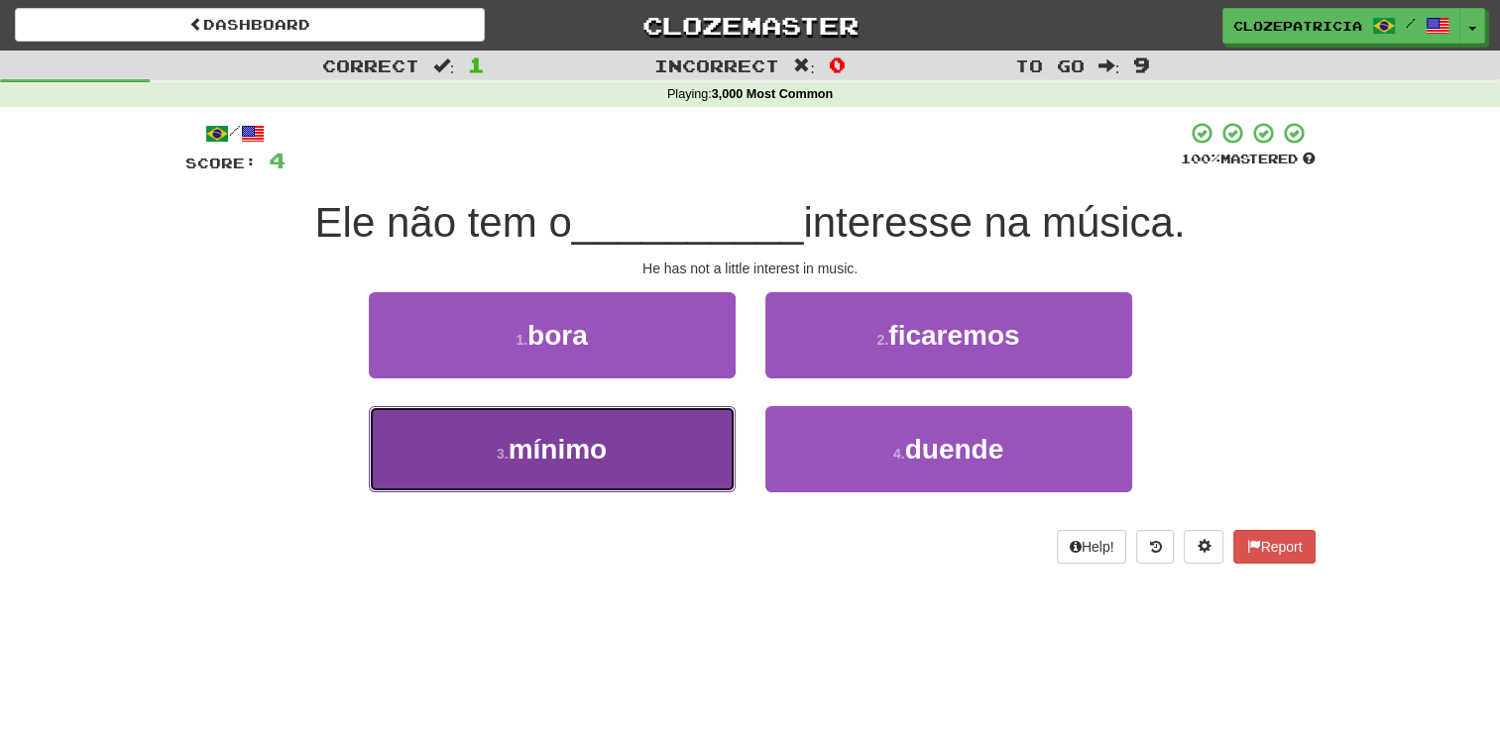
click at [643, 441] on button "3 . mínimo" at bounding box center [552, 449] width 367 height 86
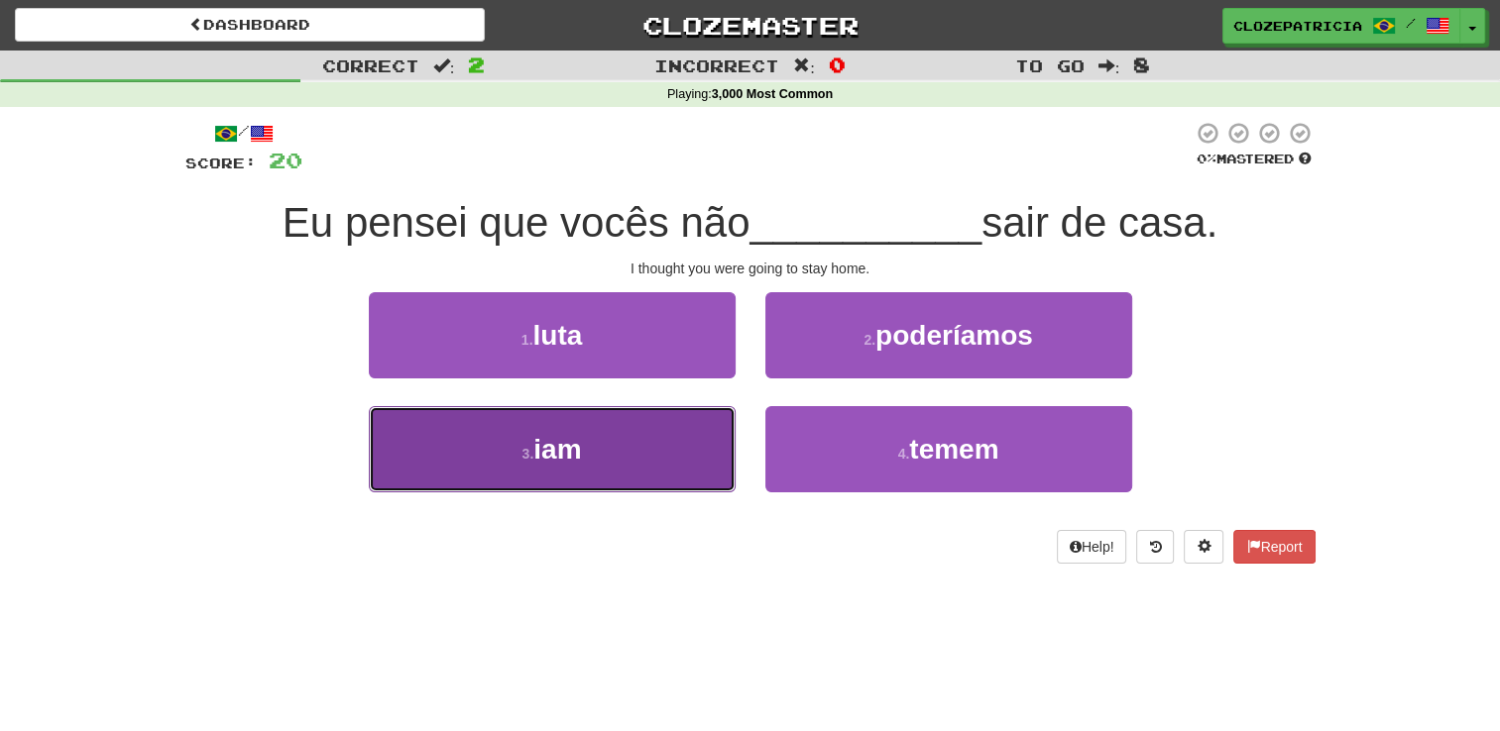
click at [624, 448] on button "3 . iam" at bounding box center [552, 449] width 367 height 86
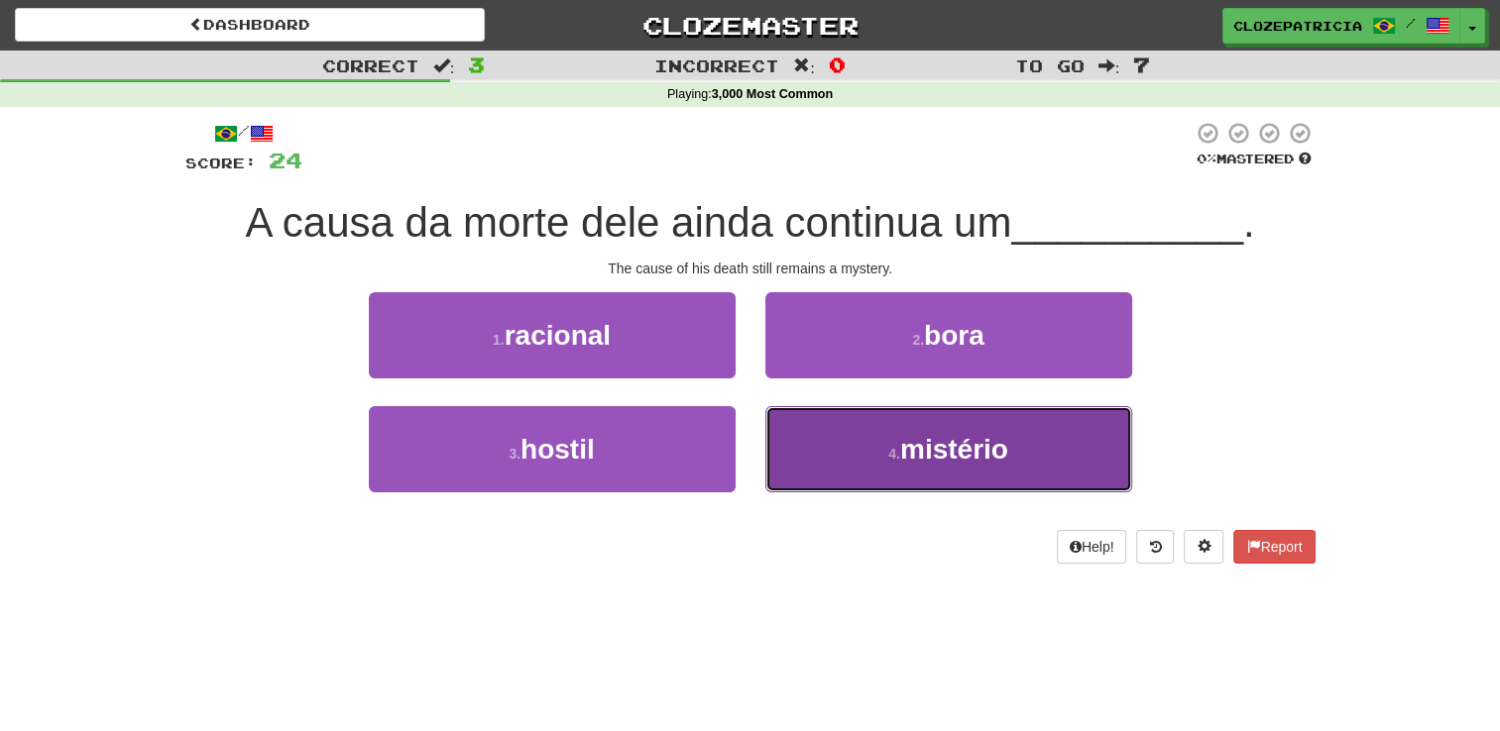
click at [841, 446] on button "4 . mistério" at bounding box center [948, 449] width 367 height 86
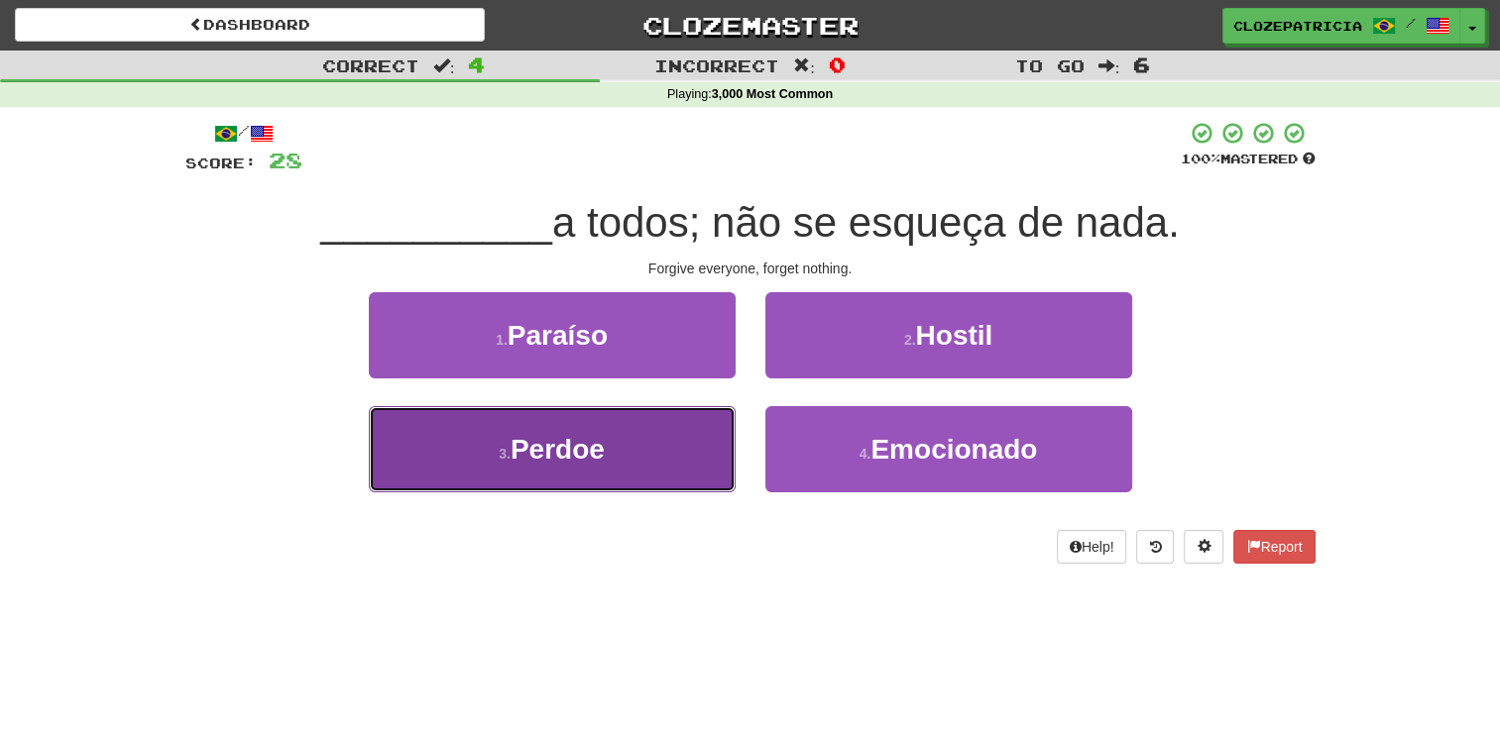
click at [636, 437] on button "3 . Perdoe" at bounding box center [552, 449] width 367 height 86
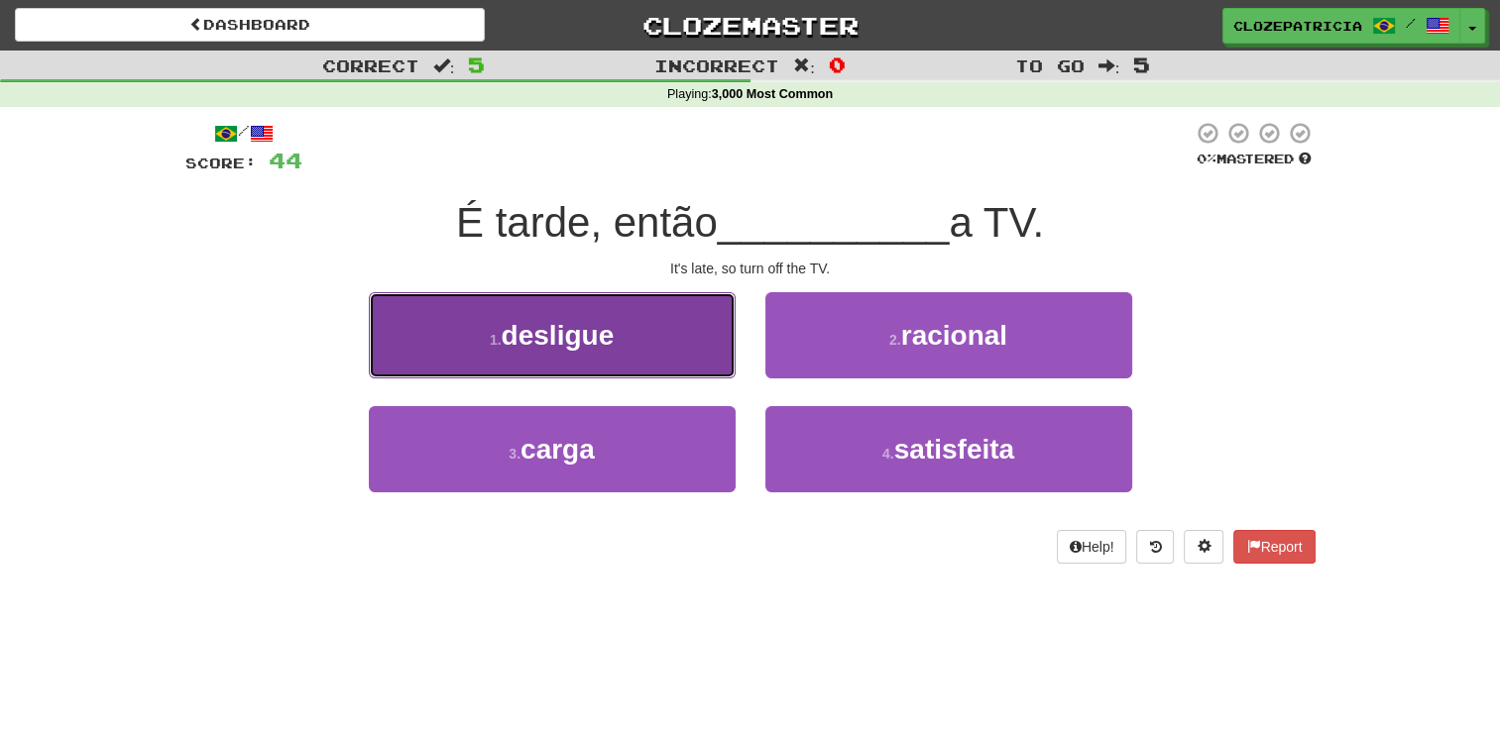
click at [636, 335] on button "1 . desligue" at bounding box center [552, 335] width 367 height 86
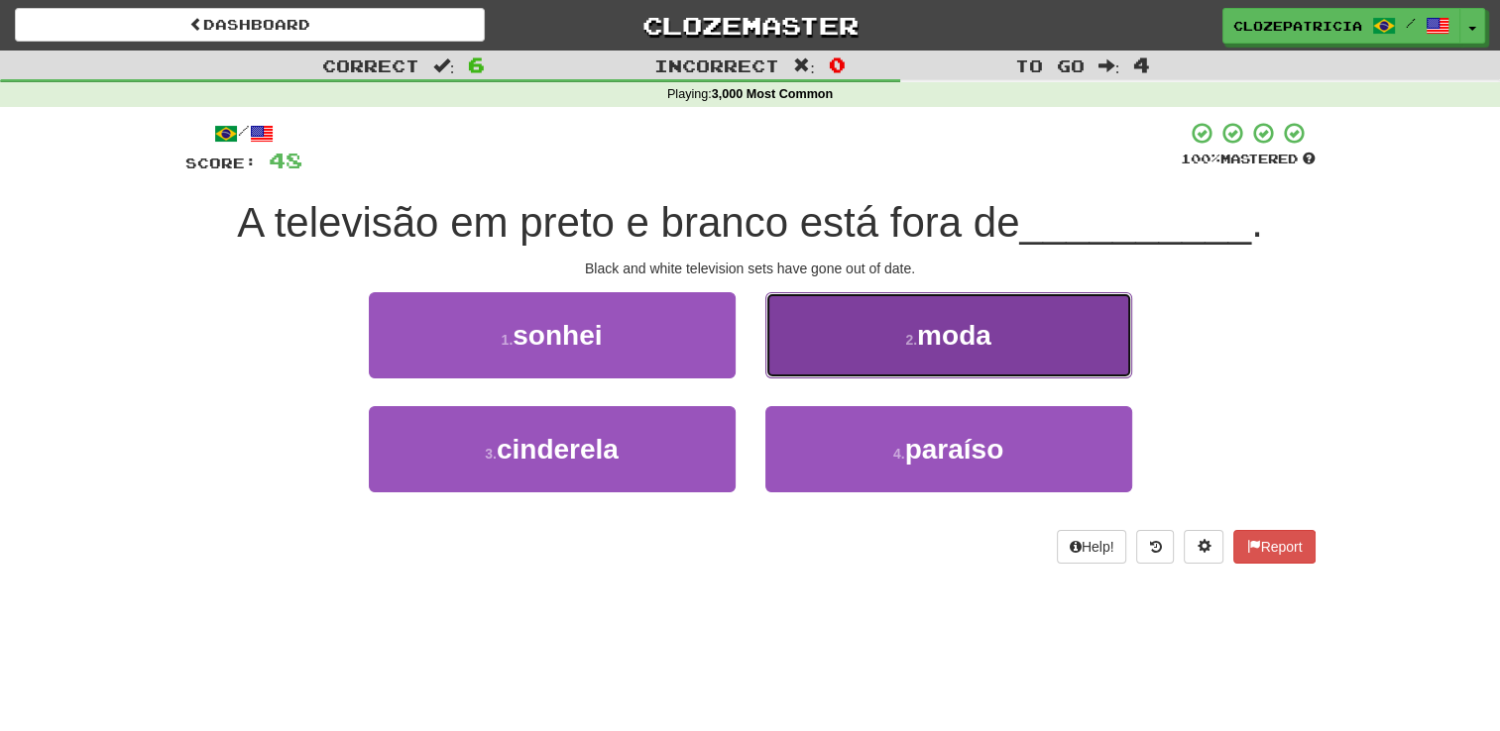
click at [880, 333] on button "2 . moda" at bounding box center [948, 335] width 367 height 86
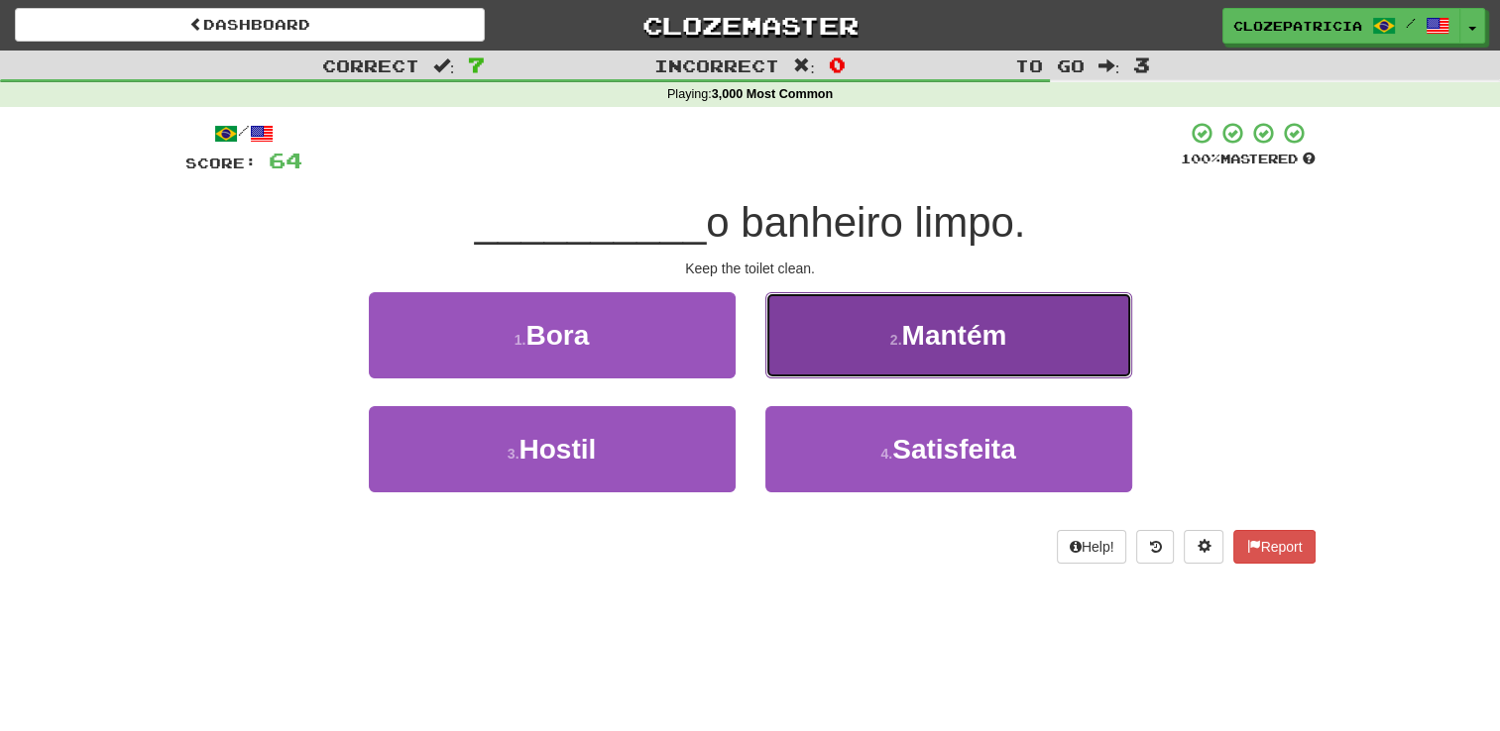
click at [880, 335] on button "2 . Mantém" at bounding box center [948, 335] width 367 height 86
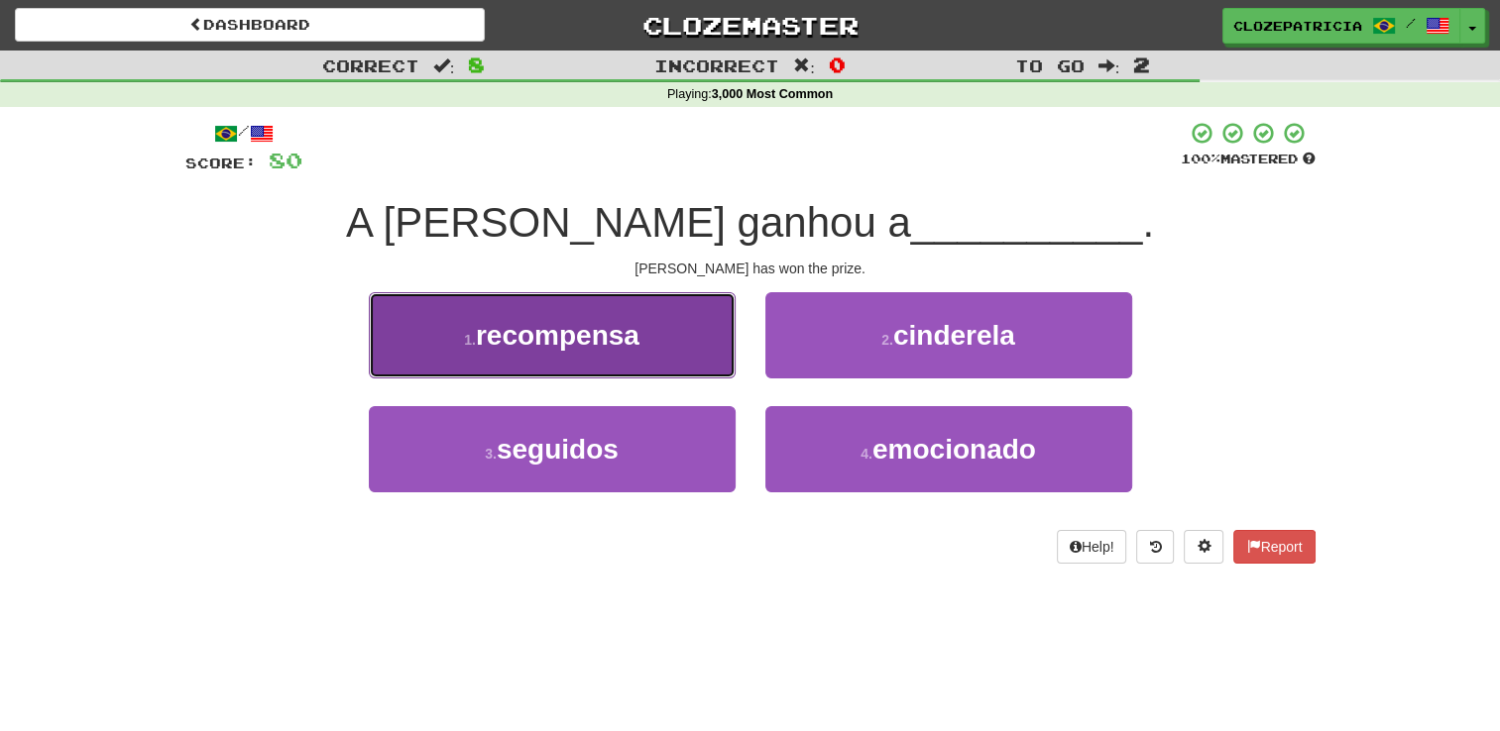
click at [651, 331] on button "1 . recompensa" at bounding box center [552, 335] width 367 height 86
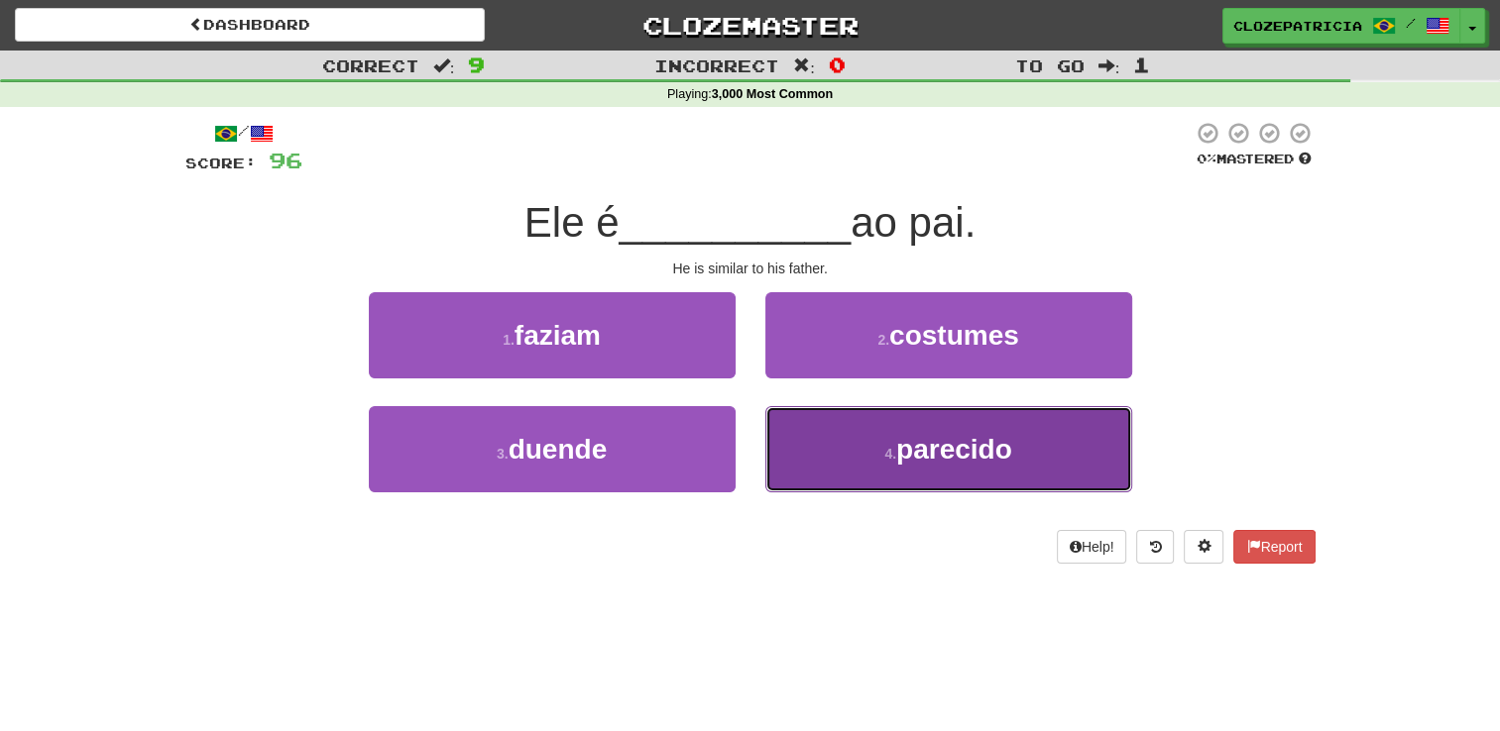
click at [873, 465] on button "4 . parecido" at bounding box center [948, 449] width 367 height 86
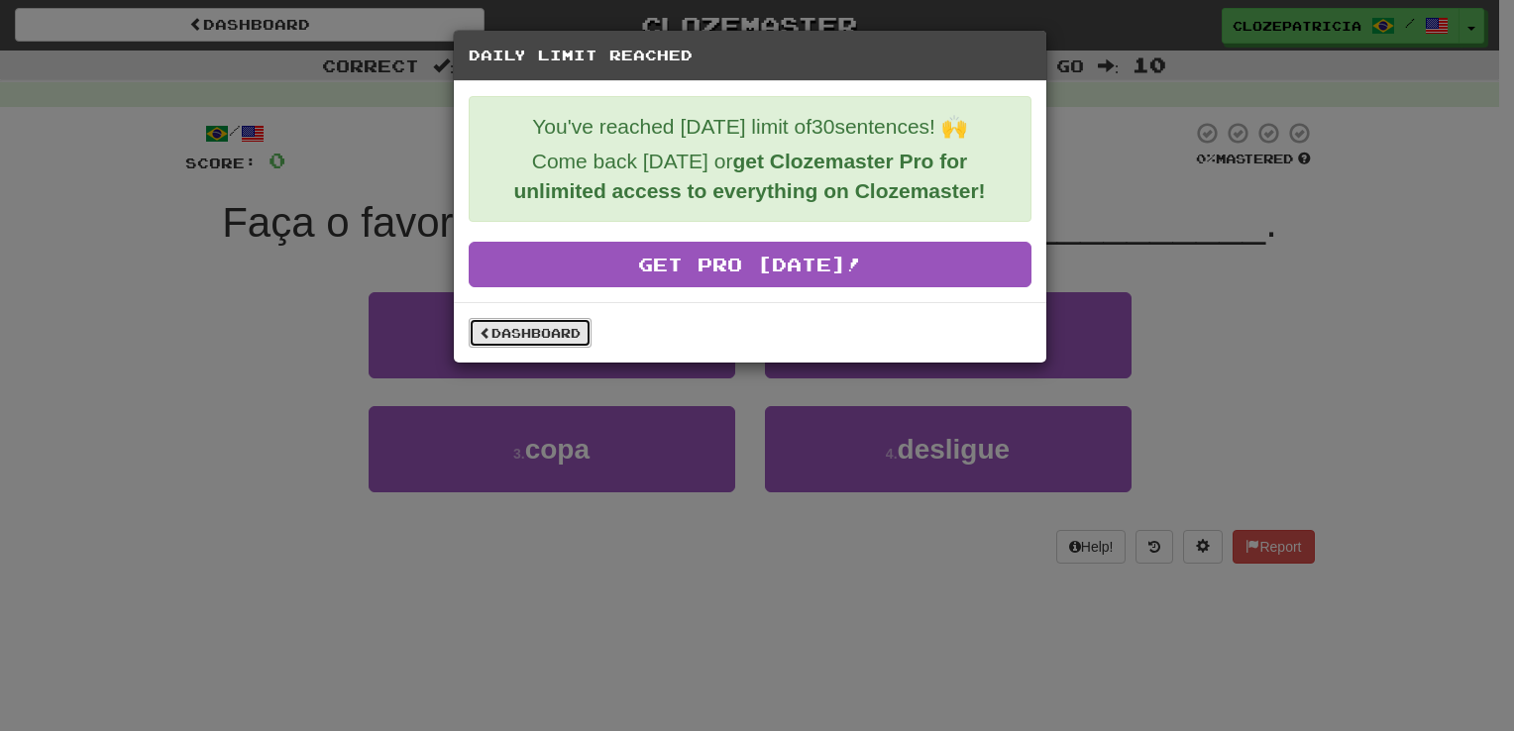
click at [544, 324] on link "Dashboard" at bounding box center [530, 333] width 123 height 30
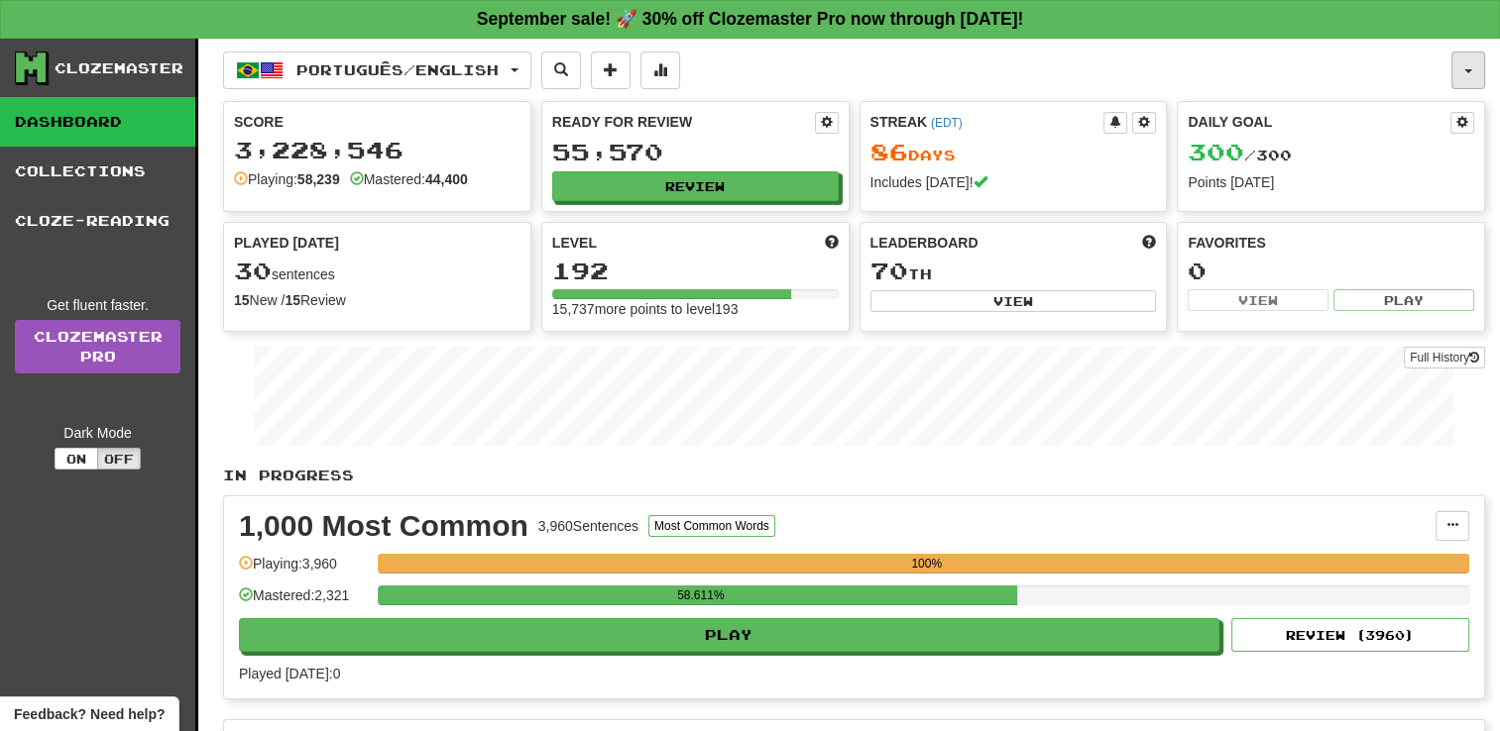
click at [1479, 73] on button "button" at bounding box center [1468, 71] width 34 height 38
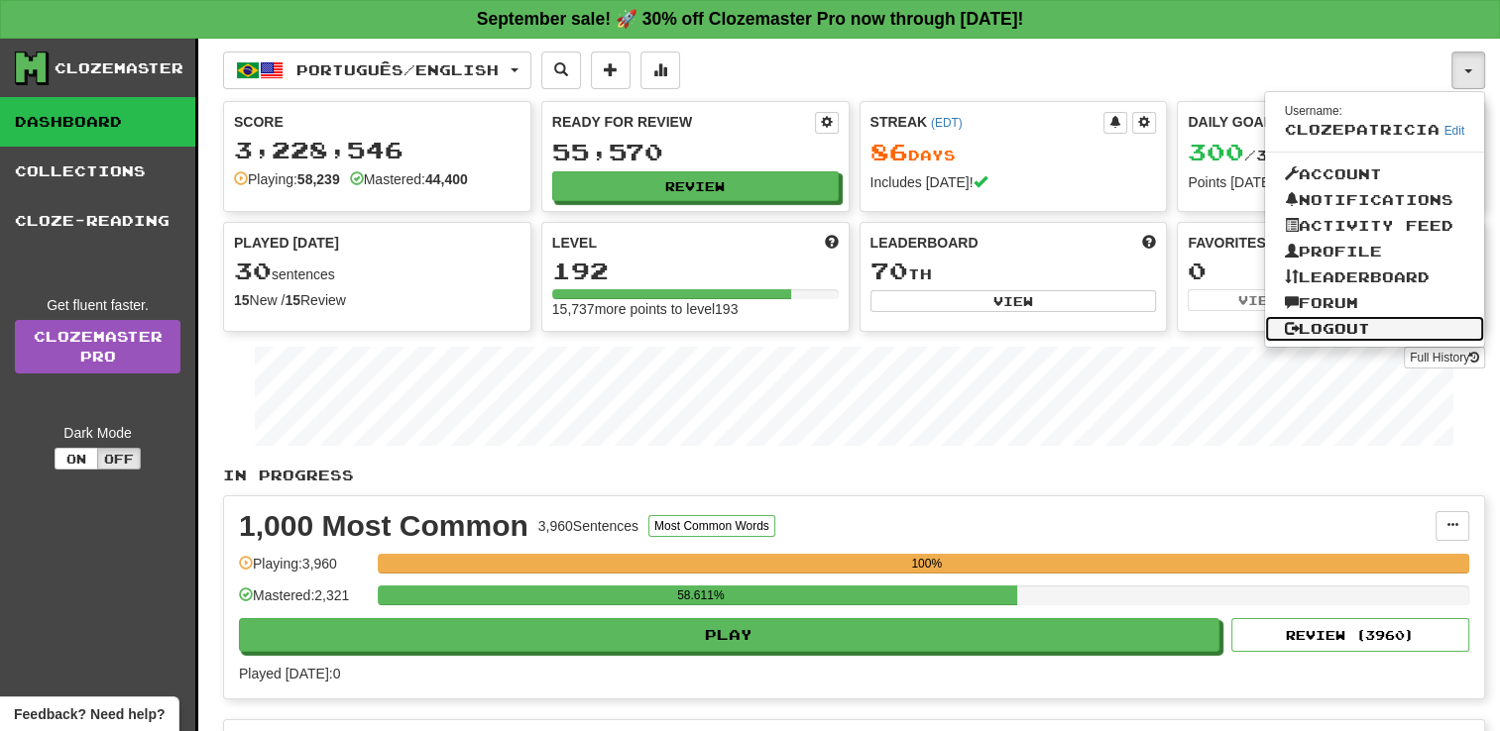
click at [1359, 321] on link "Logout" at bounding box center [1375, 329] width 220 height 26
